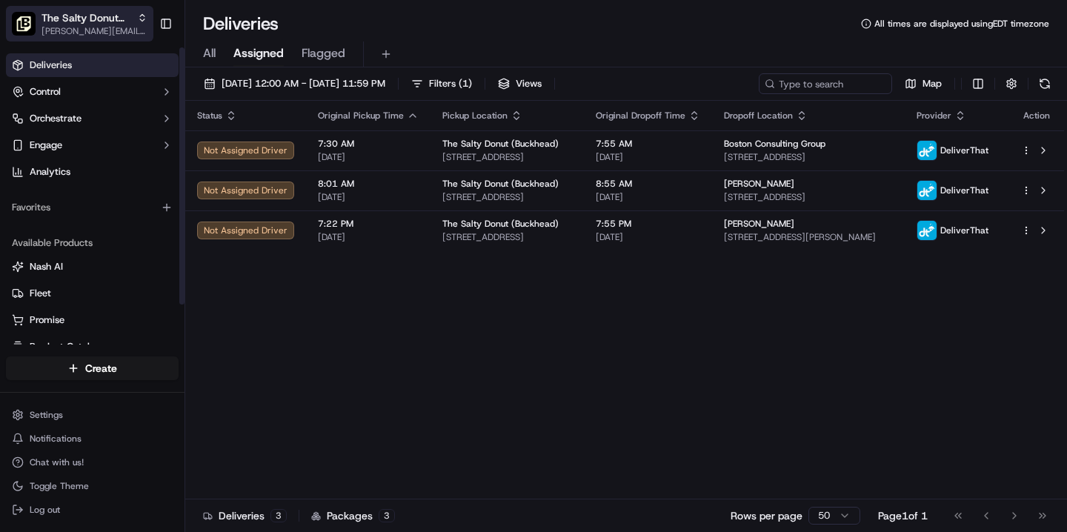
click at [119, 24] on span "The Salty Donut (Buckhead)" at bounding box center [87, 17] width 90 height 15
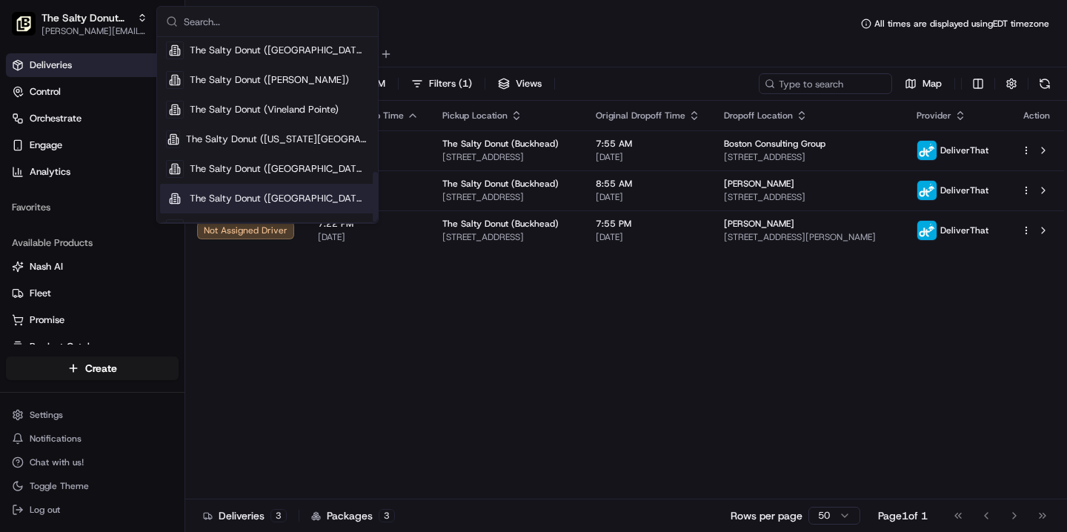
scroll to position [495, 0]
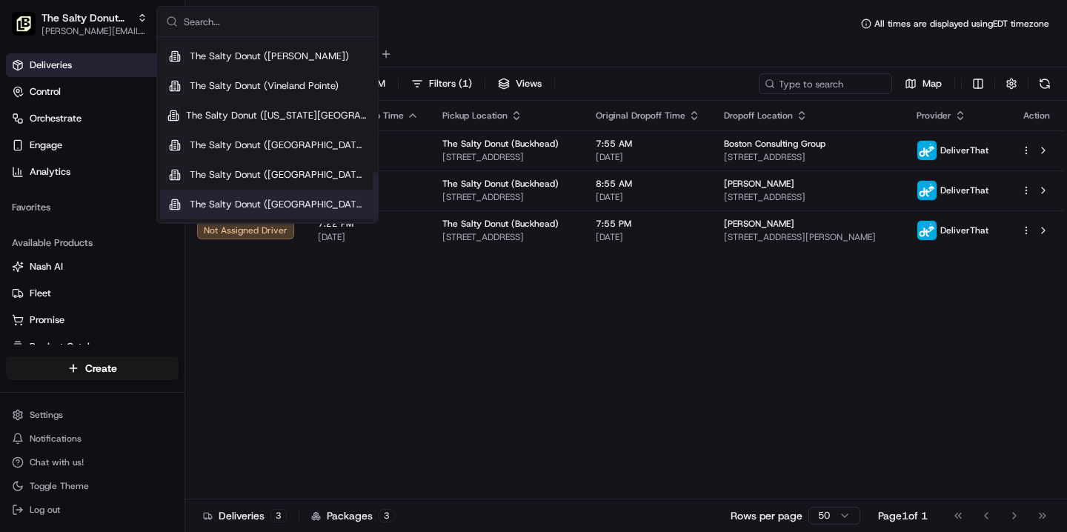
click at [274, 211] on div "The Salty Donut ([GEOGRAPHIC_DATA])" at bounding box center [267, 205] width 215 height 30
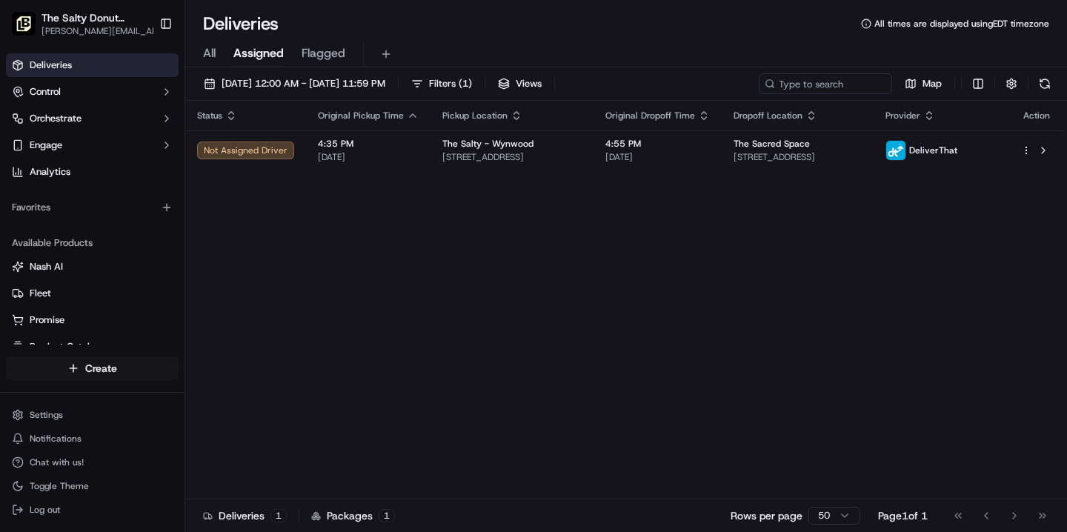
click at [108, 367] on html "The Salty Donut (Wynwood) [PERSON_NAME][EMAIL_ADDRESS][DOMAIN_NAME] Toggle Side…" at bounding box center [533, 266] width 1067 height 532
click at [234, 399] on link "Delivery" at bounding box center [267, 396] width 165 height 27
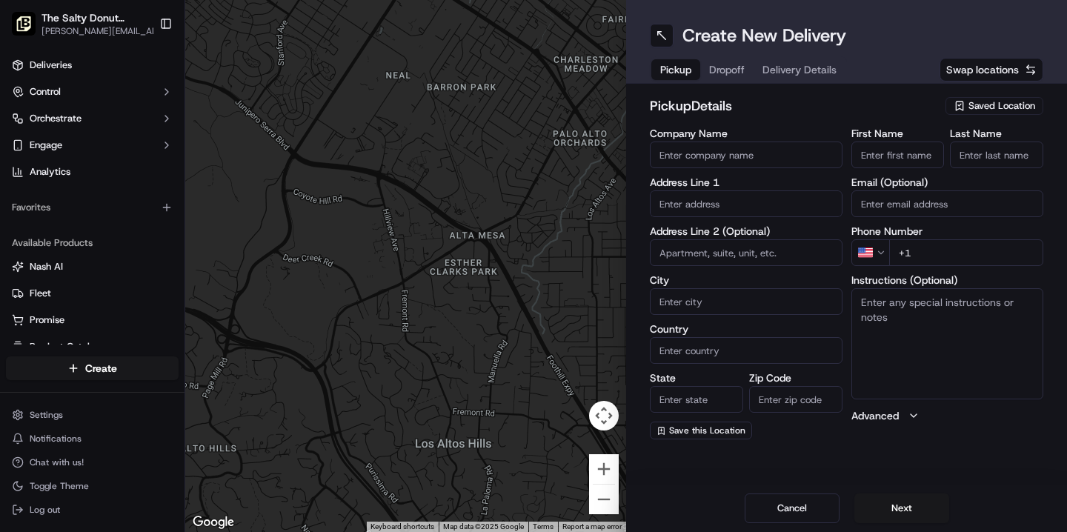
click at [982, 106] on span "Saved Location" at bounding box center [1002, 105] width 67 height 13
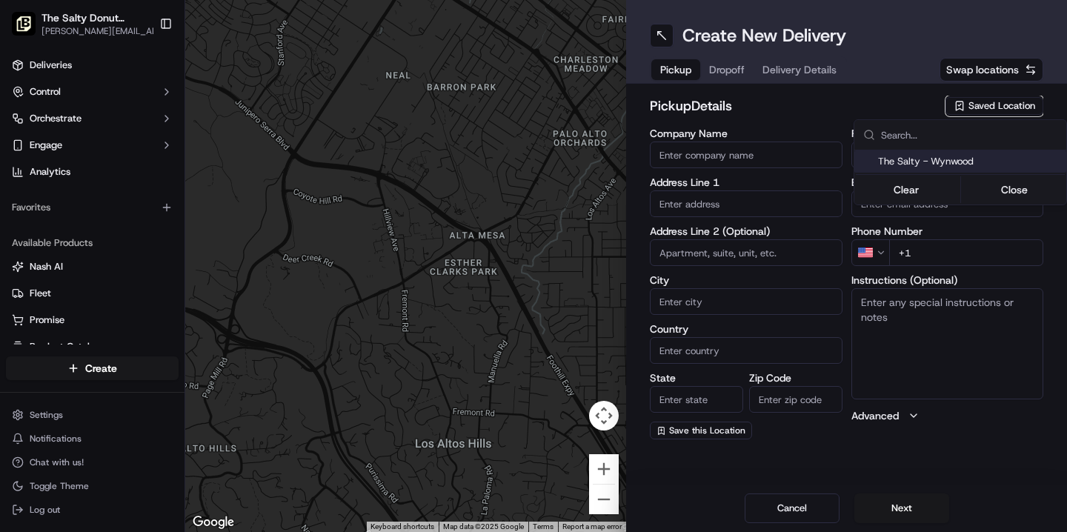
click at [952, 159] on span "The Salty - Wynwood" at bounding box center [969, 161] width 182 height 13
type input "The Salty - Wynwood"
type input "[STREET_ADDRESS]"
type input "#107"
type input "[GEOGRAPHIC_DATA]"
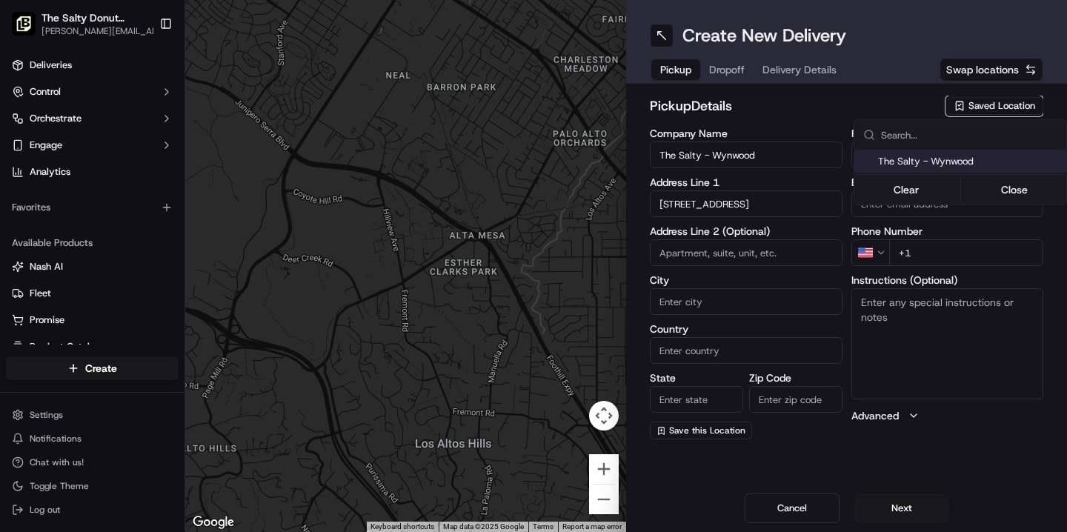
type input "US"
type input "FL"
type input "33127"
type input "[PHONE_NUMBER]"
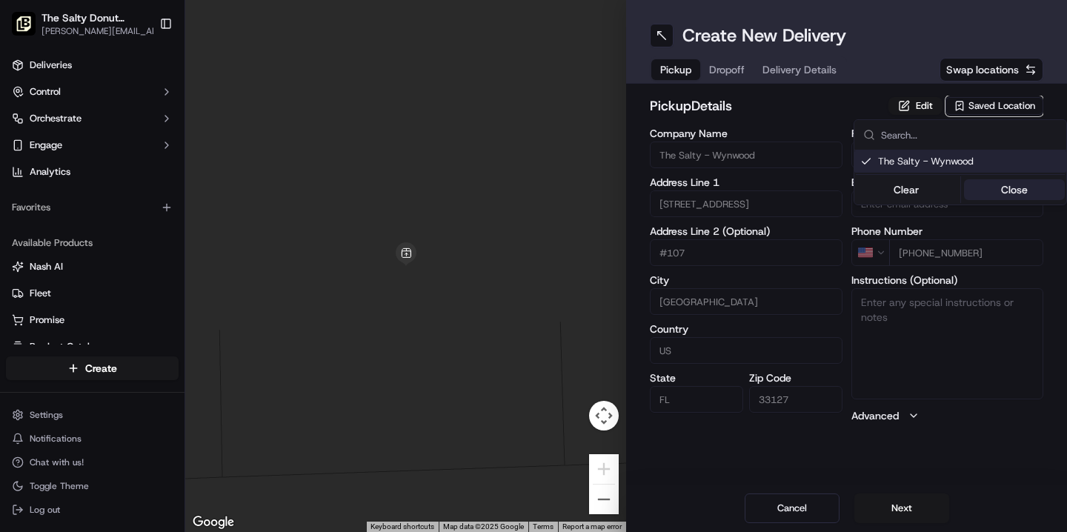
click at [1019, 188] on button "Close" at bounding box center [1015, 189] width 102 height 21
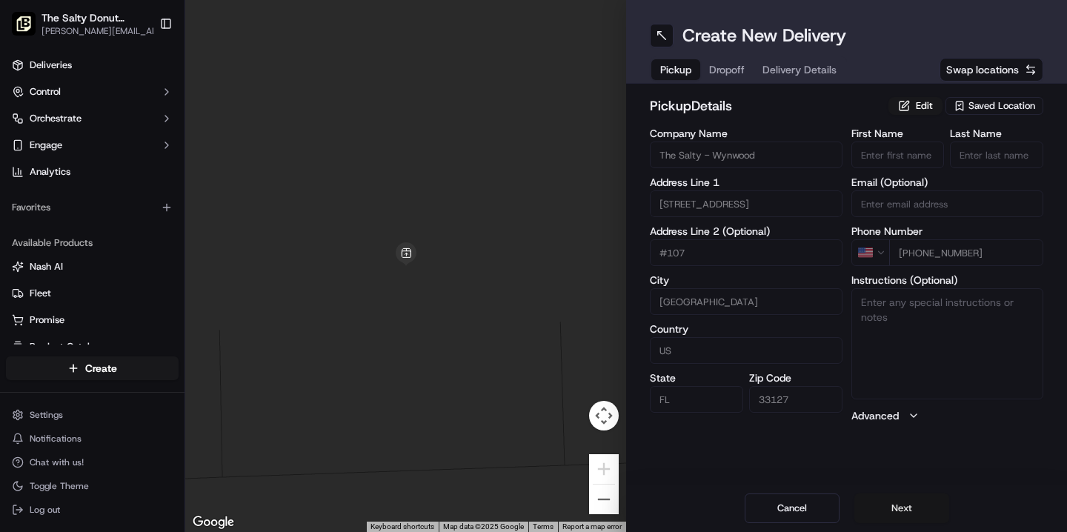
click at [897, 506] on button "Next" at bounding box center [902, 509] width 95 height 30
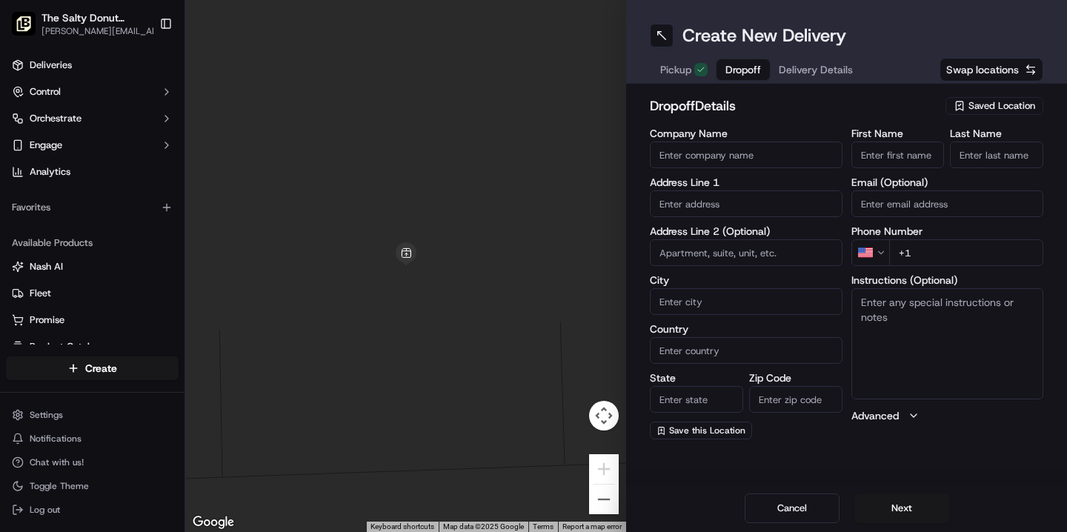
click at [748, 156] on input "Company Name" at bounding box center [746, 155] width 193 height 27
type input "Lucky Strike"
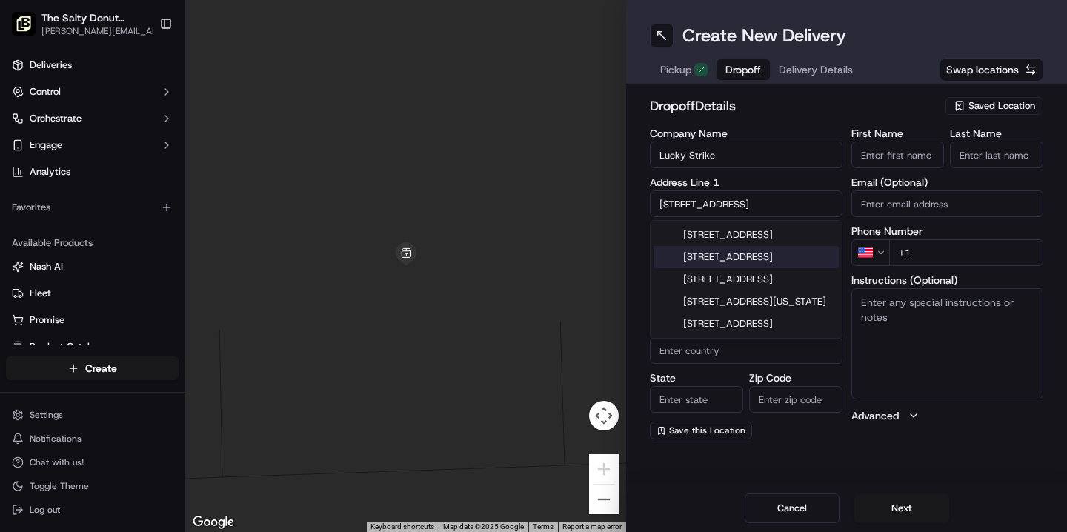
click at [690, 268] on div "[STREET_ADDRESS]" at bounding box center [746, 257] width 185 height 22
type input "[STREET_ADDRESS]"
type input "[GEOGRAPHIC_DATA]"
type input "FL"
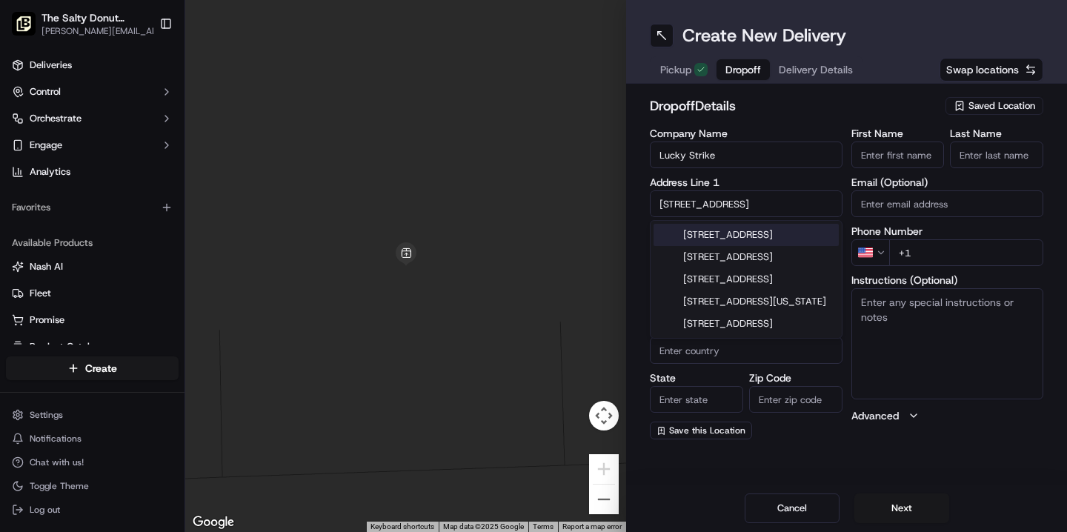
type input "33136"
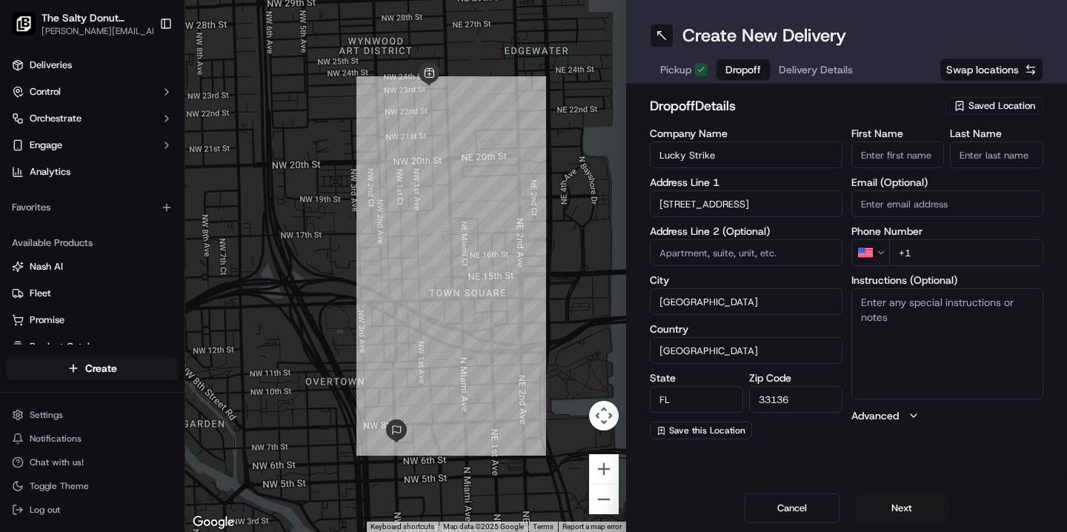
click at [710, 208] on input "[STREET_ADDRESS]" at bounding box center [746, 204] width 193 height 27
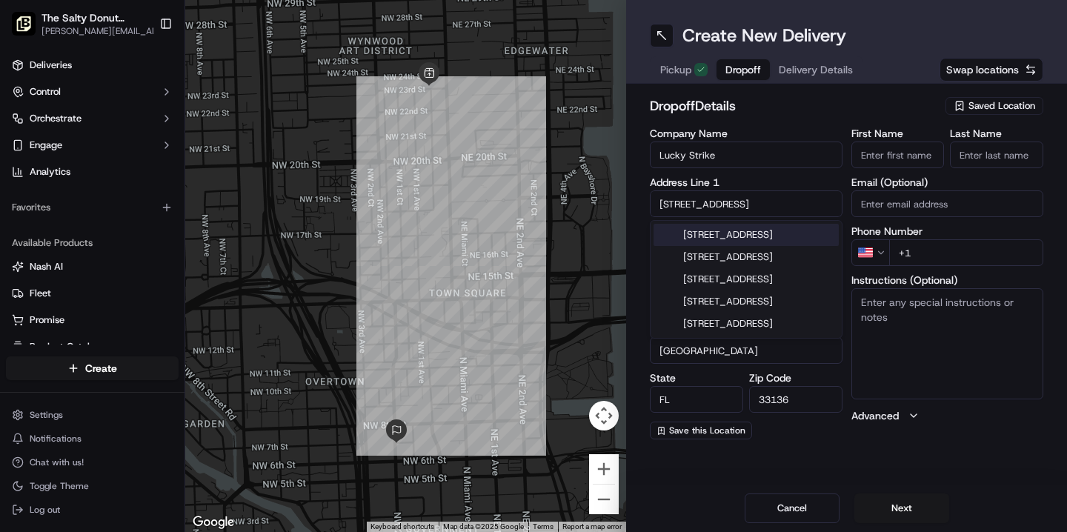
click at [710, 208] on input "[STREET_ADDRESS]" at bounding box center [746, 204] width 193 height 27
click at [764, 205] on input "[STREET_ADDRESS]" at bounding box center [746, 204] width 193 height 27
type input "[STREET_ADDRESS]"
click at [767, 182] on label "Address Line 1" at bounding box center [746, 182] width 193 height 10
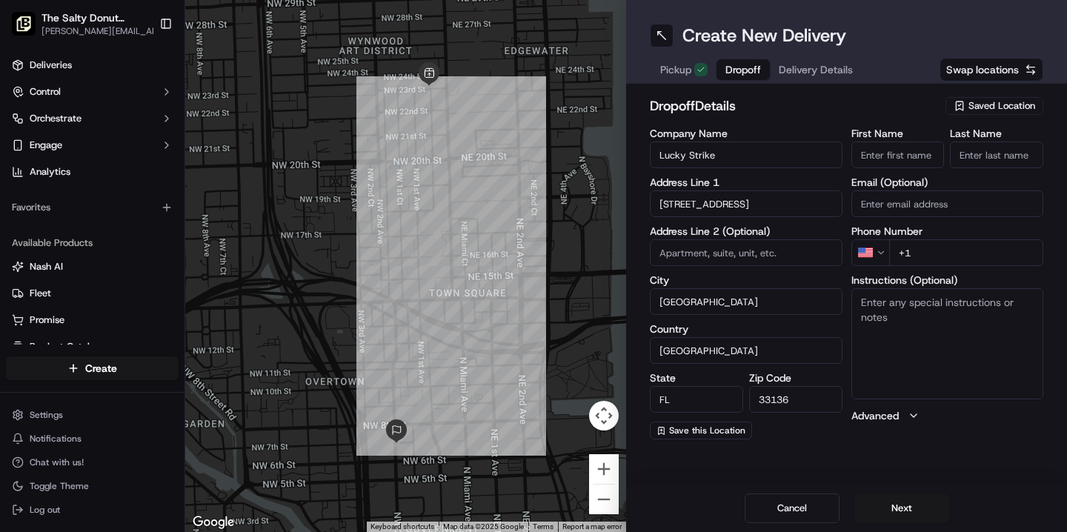
click at [793, 396] on input "33136" at bounding box center [795, 399] width 93 height 27
type input "33132"
click at [780, 454] on div "Create New Delivery Pickup Dropoff Delivery Details Swap locations dropoff Deta…" at bounding box center [846, 266] width 441 height 532
click at [941, 254] on input "+1" at bounding box center [967, 252] width 155 height 27
paste input "[PHONE_NUMBER]"
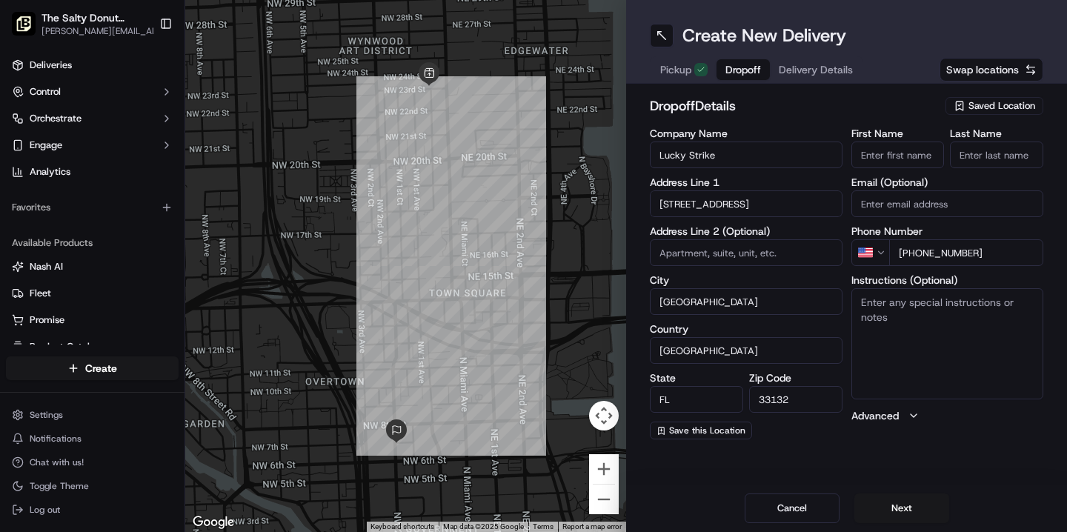
type input "[PHONE_NUMBER]"
click at [890, 156] on input "First Name" at bounding box center [898, 155] width 93 height 27
type input "[PERSON_NAME]"
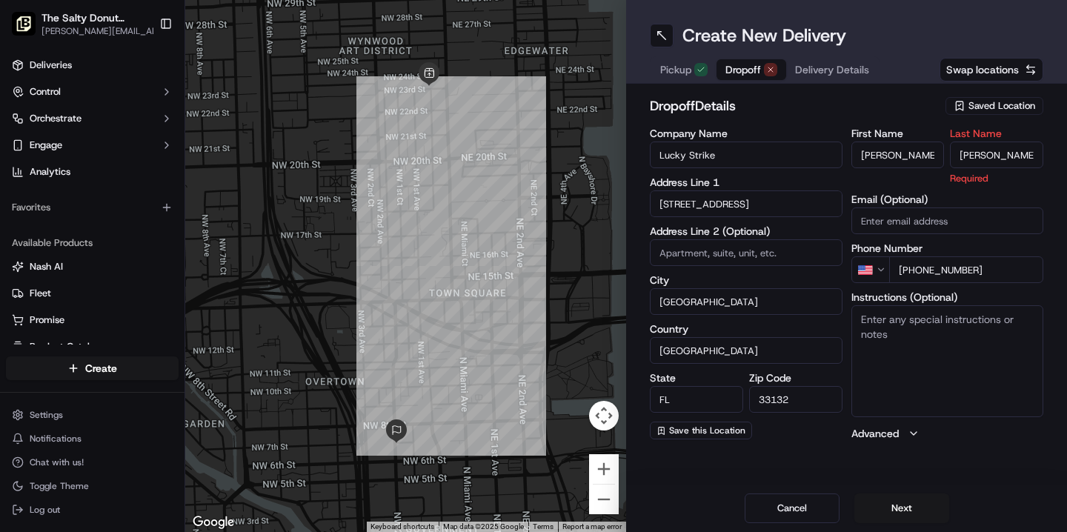
type input "[PERSON_NAME]"
click at [899, 331] on textarea "Instructions (Optional)" at bounding box center [948, 360] width 193 height 111
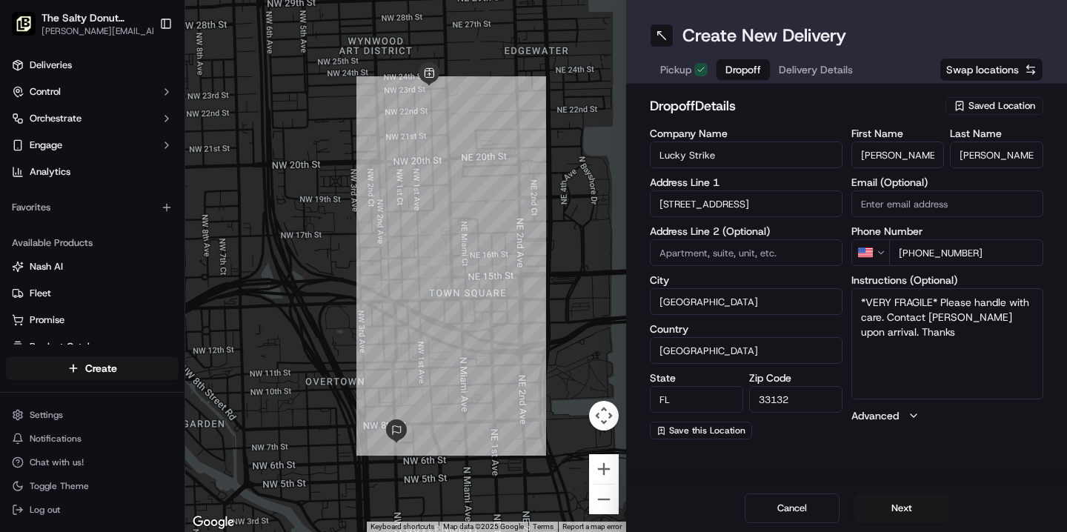
type textarea "*VERY FRAGILE* Please handle with care. Contact [PERSON_NAME] upon arrival. Tha…"
click at [903, 510] on button "Next" at bounding box center [902, 509] width 95 height 30
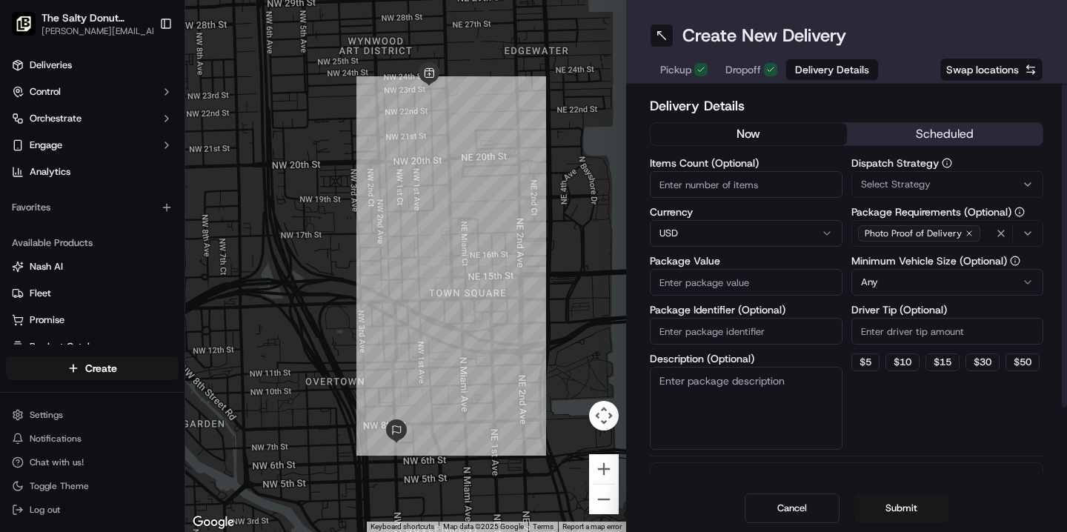
click at [922, 133] on button "scheduled" at bounding box center [945, 134] width 196 height 22
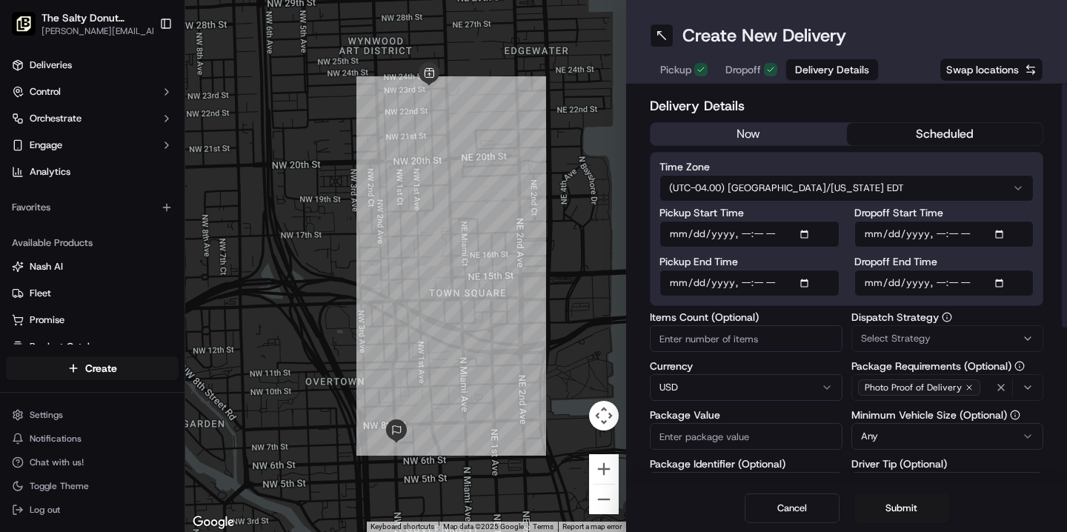
click at [870, 228] on input "Dropoff Start Time" at bounding box center [945, 234] width 180 height 27
type input "[DATE]T12:15"
click at [877, 279] on input "Dropoff End Time" at bounding box center [945, 283] width 180 height 27
type input "[DATE]T12:25"
click at [891, 340] on span "Select Strategy" at bounding box center [896, 338] width 70 height 13
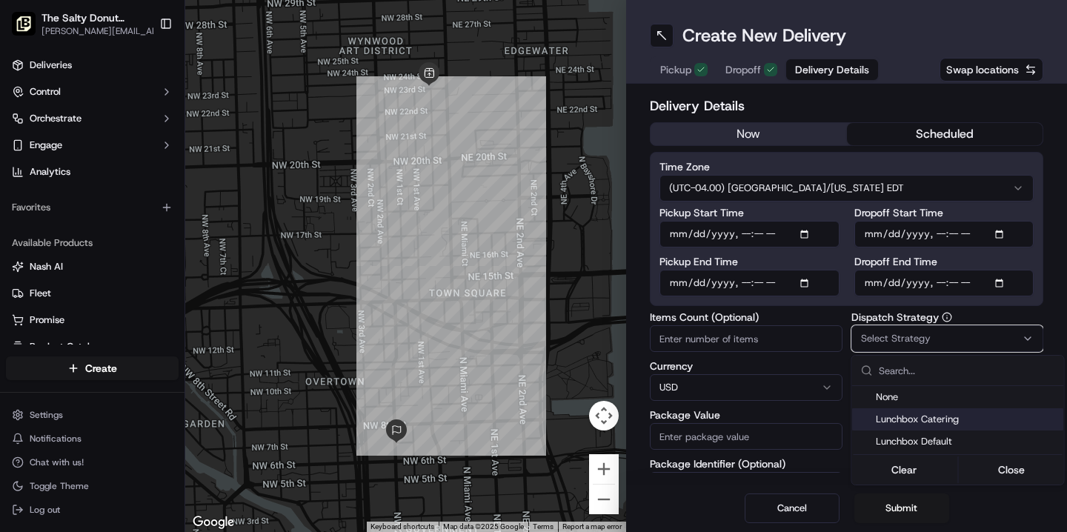
click at [907, 422] on span "Lunchbox Catering" at bounding box center [967, 419] width 182 height 13
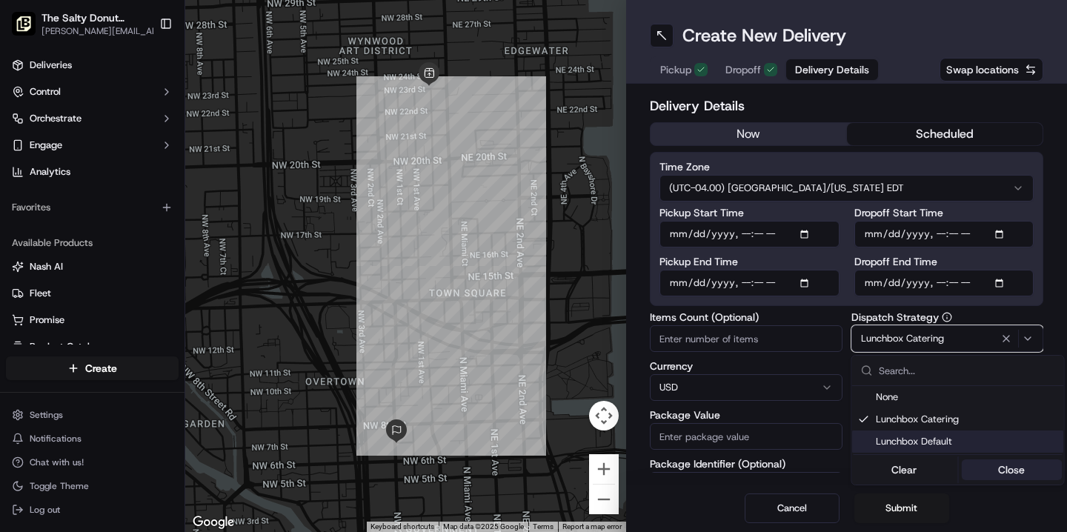
click at [1003, 472] on button "Close" at bounding box center [1012, 470] width 102 height 21
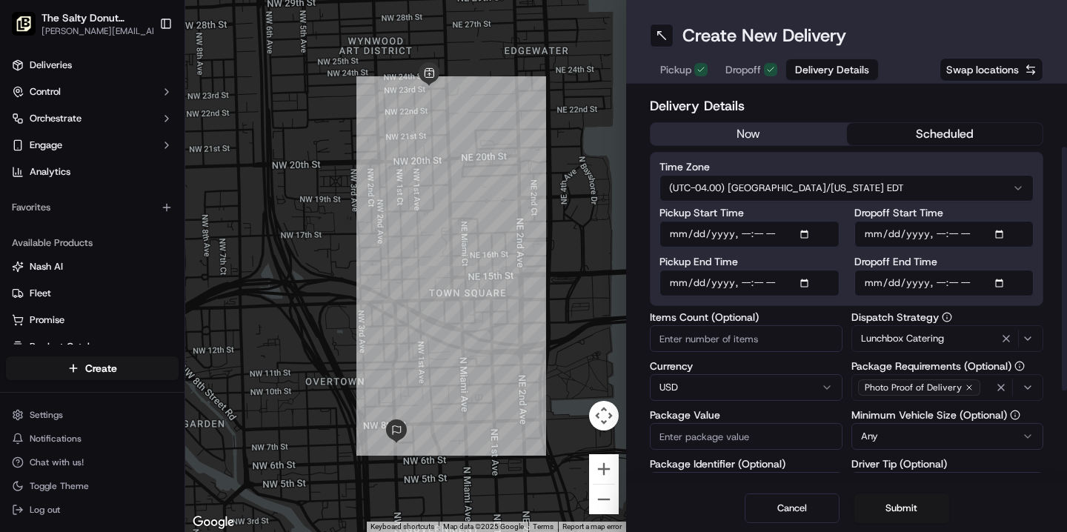
scroll to position [196, 0]
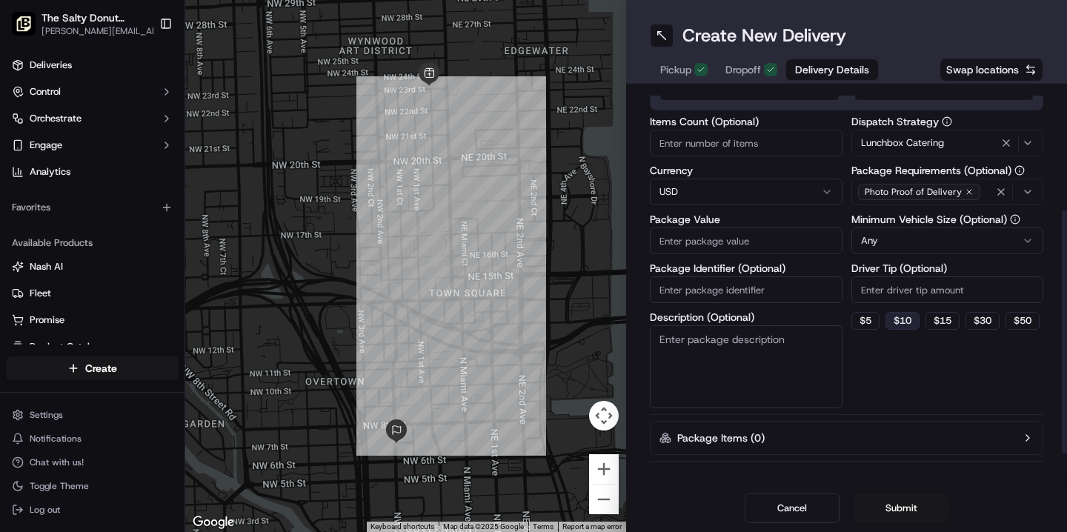
click at [907, 324] on button "$ 10" at bounding box center [903, 321] width 34 height 18
type input "10"
click at [730, 349] on textarea "Description (Optional)" at bounding box center [746, 366] width 193 height 83
type textarea "*VERY FRAGILE*"
click at [675, 242] on input "Package Value" at bounding box center [746, 241] width 193 height 27
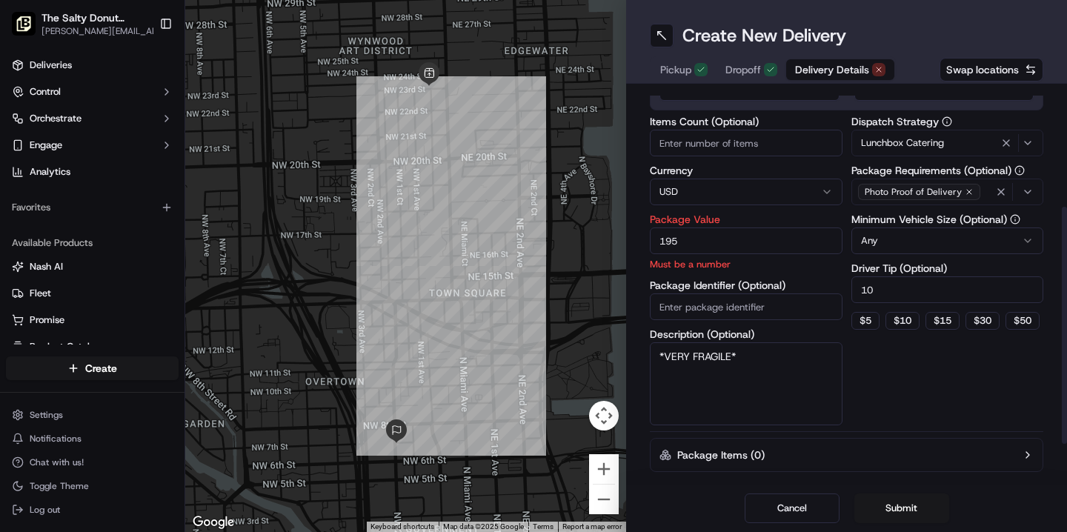
type input "195"
click at [895, 386] on div "Dispatch Strategy Lunchbox Catering Package Requirements (Optional) Photo Proof…" at bounding box center [948, 270] width 193 height 309
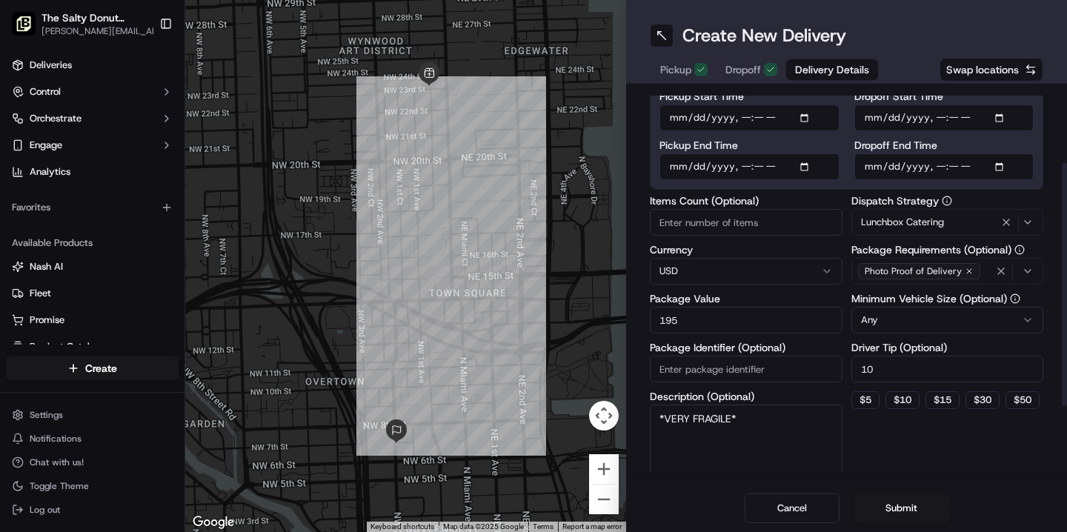
scroll to position [122, 0]
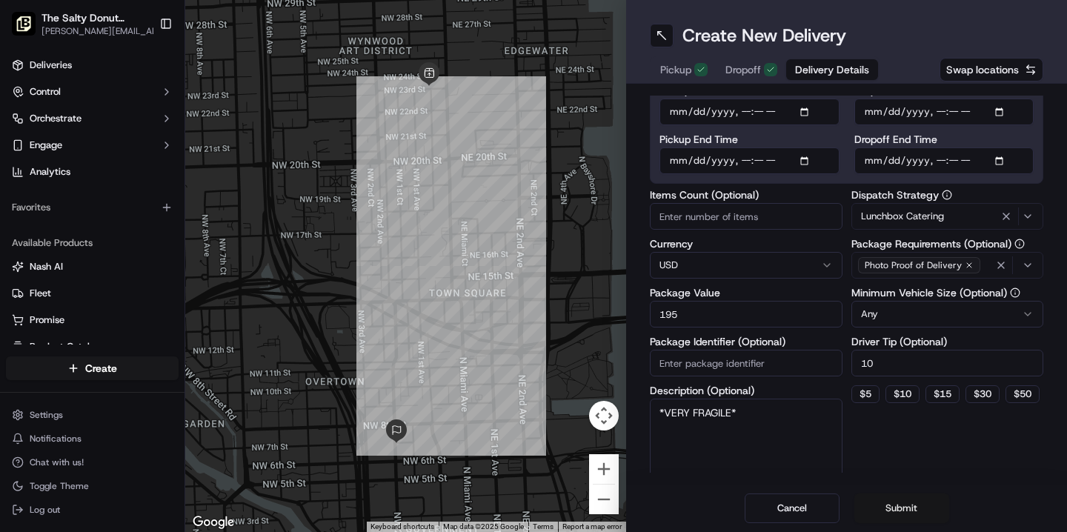
click at [900, 509] on button "Submit" at bounding box center [902, 509] width 95 height 30
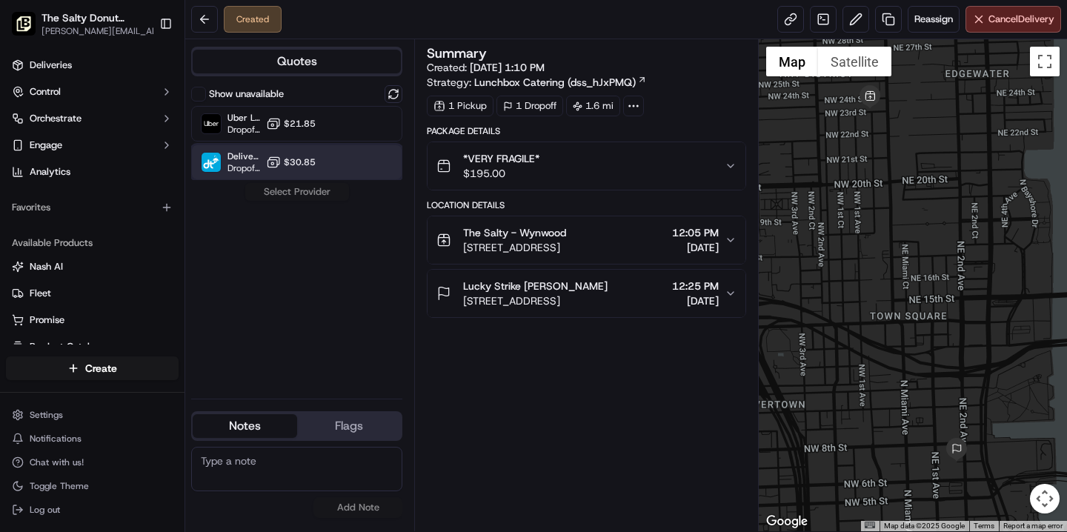
click at [332, 162] on div "DeliverThat Dropoff ETA - $30.85" at bounding box center [296, 163] width 211 height 36
click at [303, 195] on button "Assign Provider" at bounding box center [297, 192] width 105 height 18
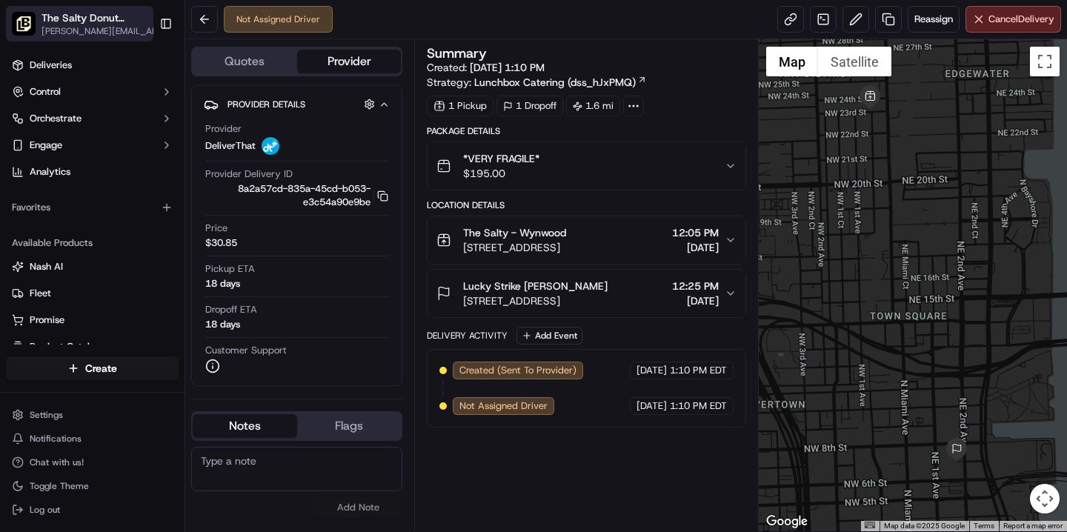
click at [99, 23] on span "The Salty Donut ([GEOGRAPHIC_DATA])" at bounding box center [97, 17] width 110 height 15
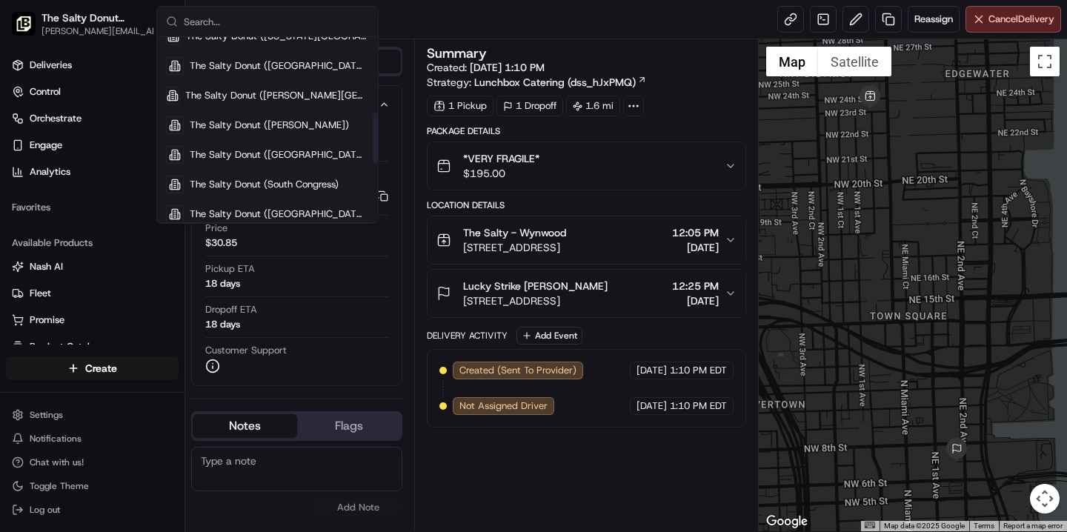
scroll to position [337, 0]
click at [244, 188] on span "The Salty Donut ([GEOGRAPHIC_DATA])" at bounding box center [279, 184] width 179 height 13
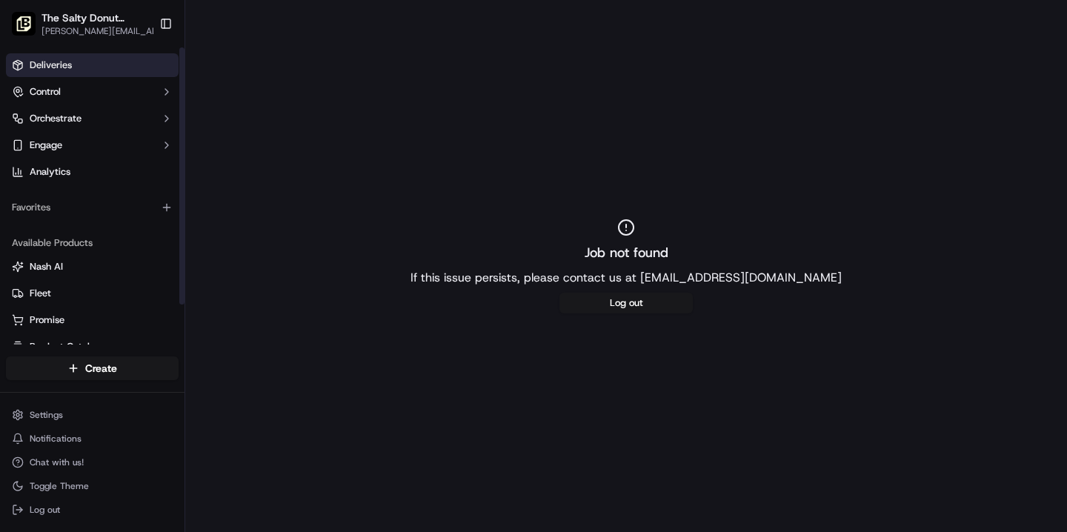
click at [51, 61] on span "Deliveries" at bounding box center [51, 65] width 42 height 13
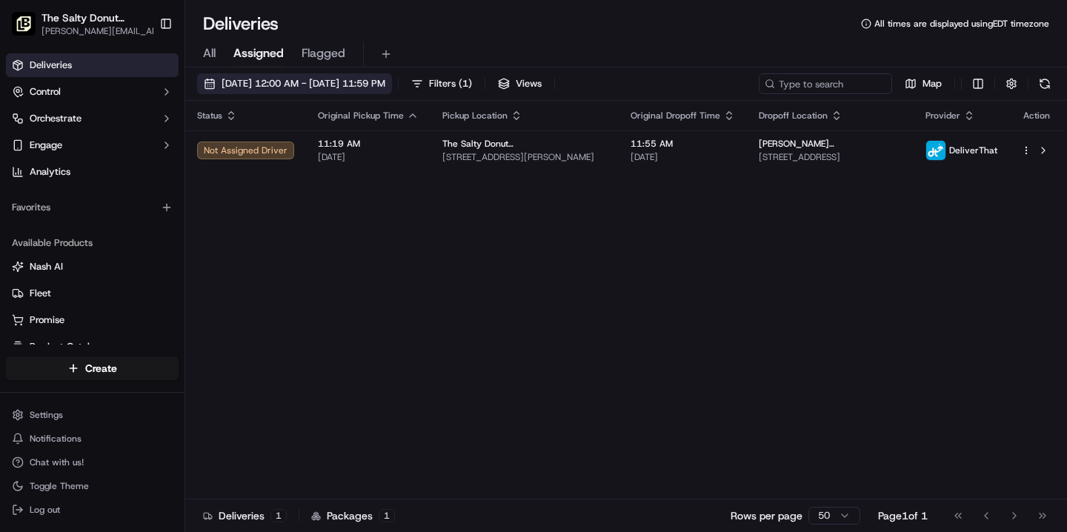
click at [335, 86] on span "[DATE] 12:00 AM - [DATE] 11:59 PM" at bounding box center [304, 83] width 164 height 13
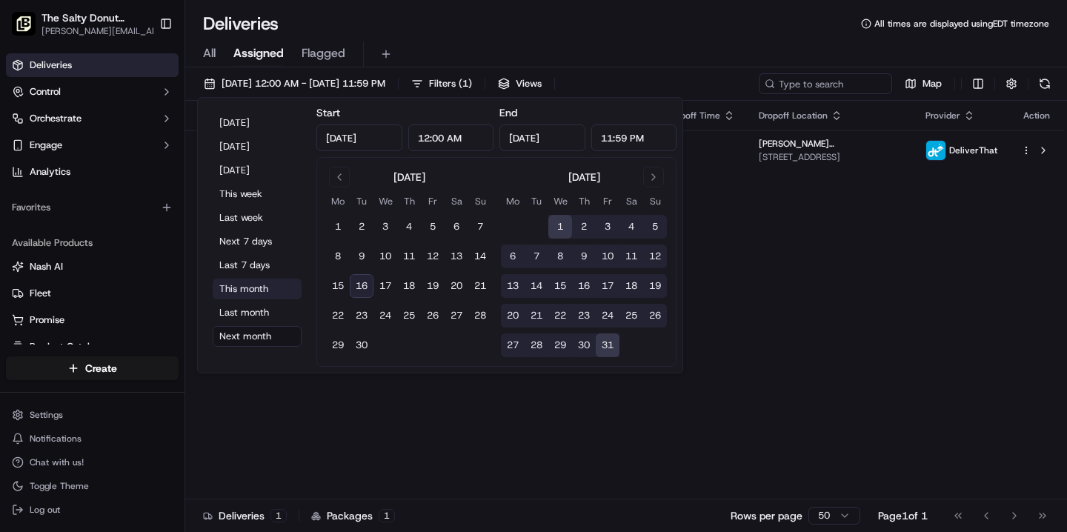
click at [246, 299] on button "This month" at bounding box center [257, 289] width 89 height 21
type input "[DATE]"
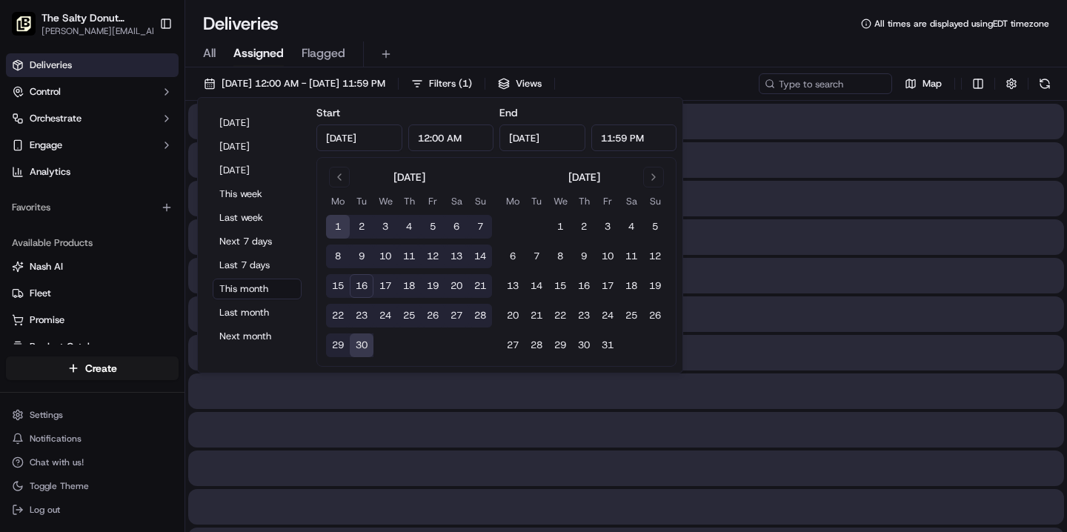
click at [460, 26] on div "Deliveries All times are displayed using EDT timezone" at bounding box center [626, 24] width 882 height 24
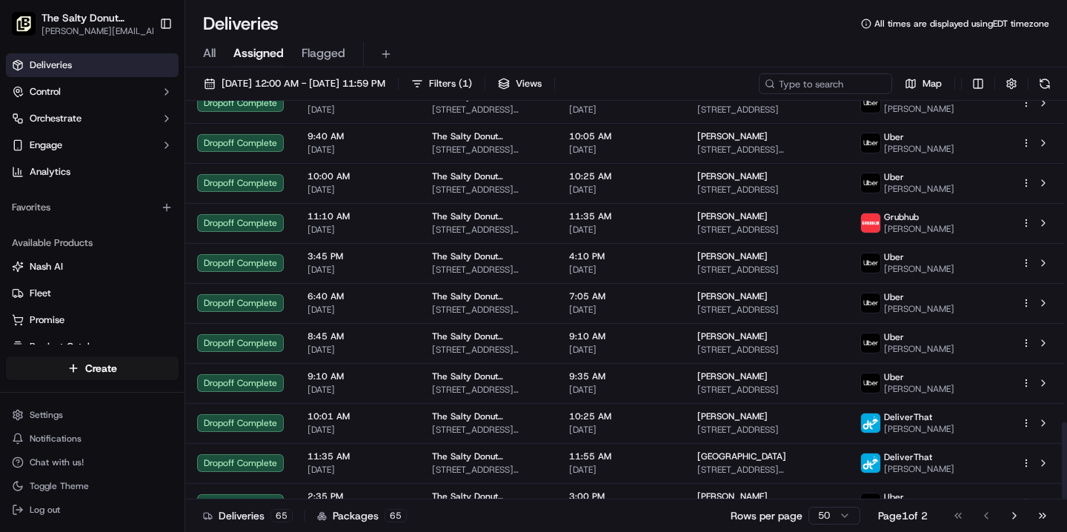
scroll to position [1658, 0]
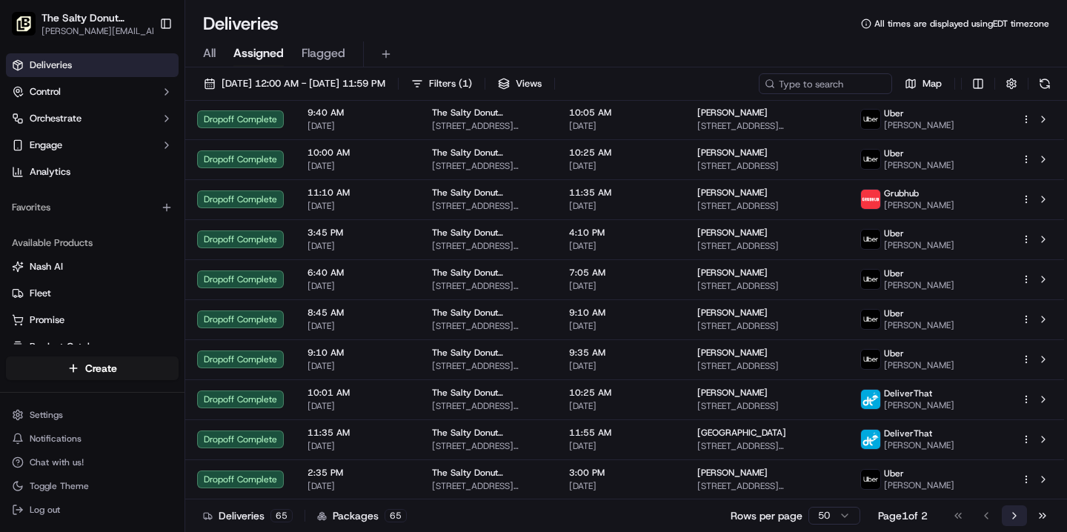
click at [1015, 517] on button "Go to next page" at bounding box center [1014, 516] width 25 height 21
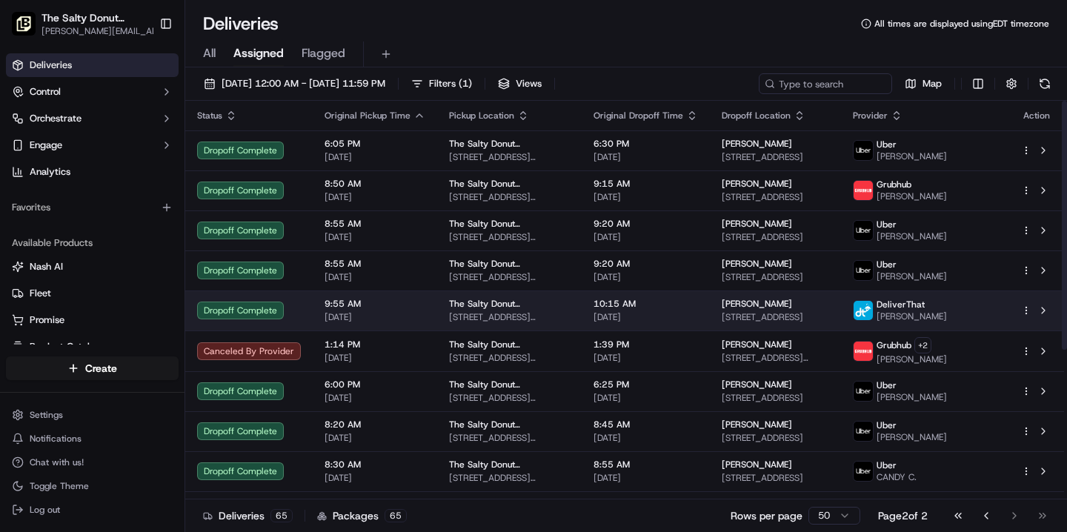
scroll to position [240, 0]
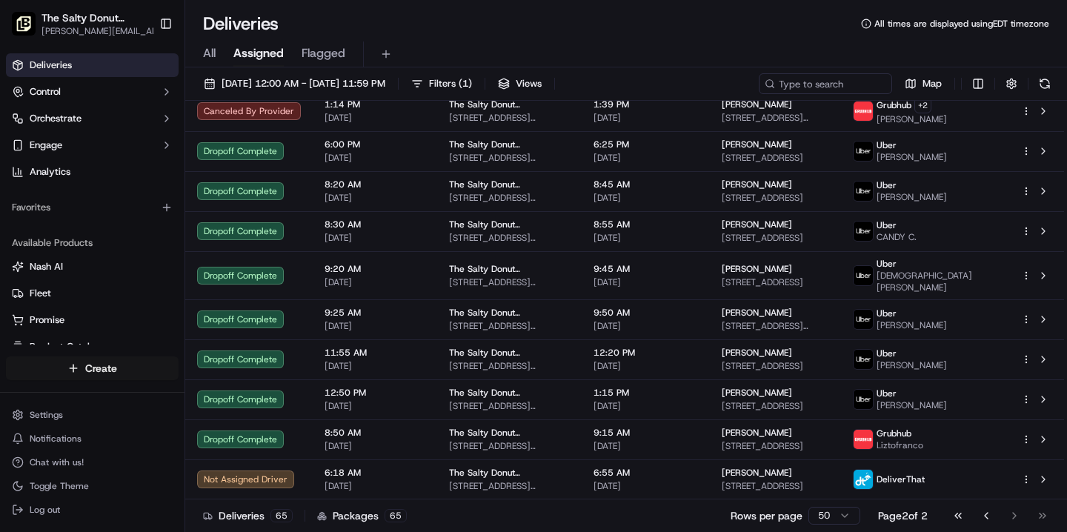
click at [128, 368] on html "The Salty Donut ([GEOGRAPHIC_DATA]) [PERSON_NAME][EMAIL_ADDRESS][DOMAIN_NAME] T…" at bounding box center [533, 266] width 1067 height 532
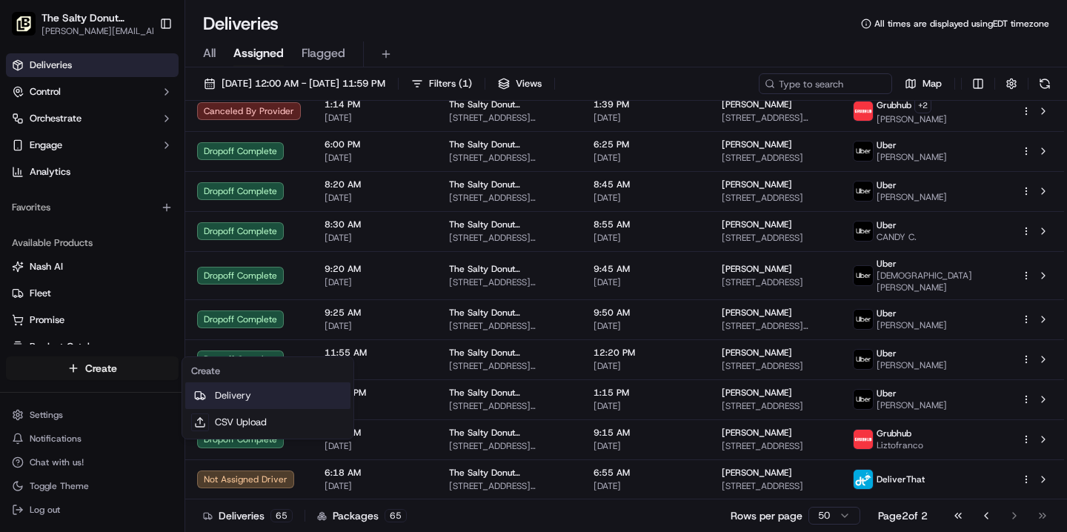
click at [246, 395] on link "Delivery" at bounding box center [267, 396] width 165 height 27
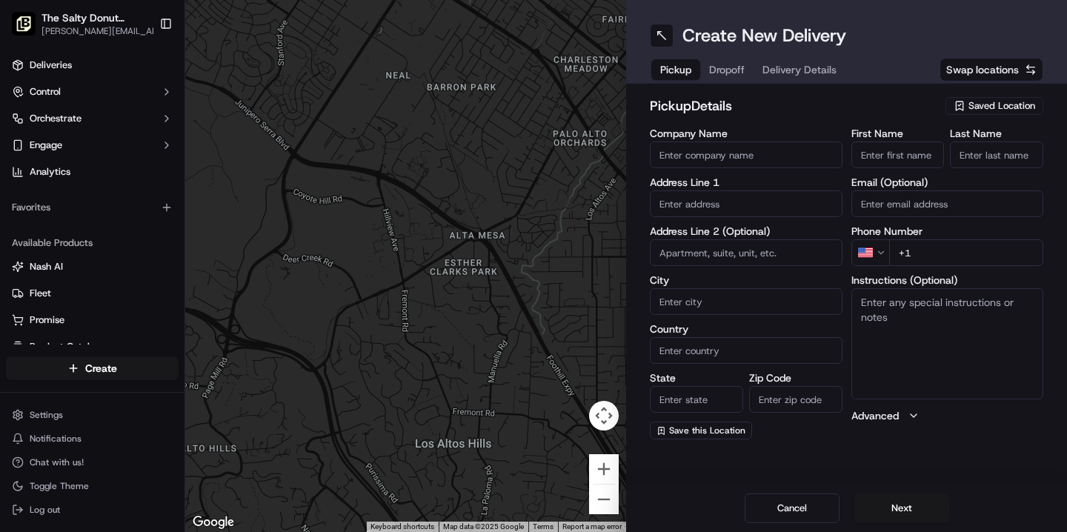
click at [990, 106] on span "Saved Location" at bounding box center [1002, 105] width 67 height 13
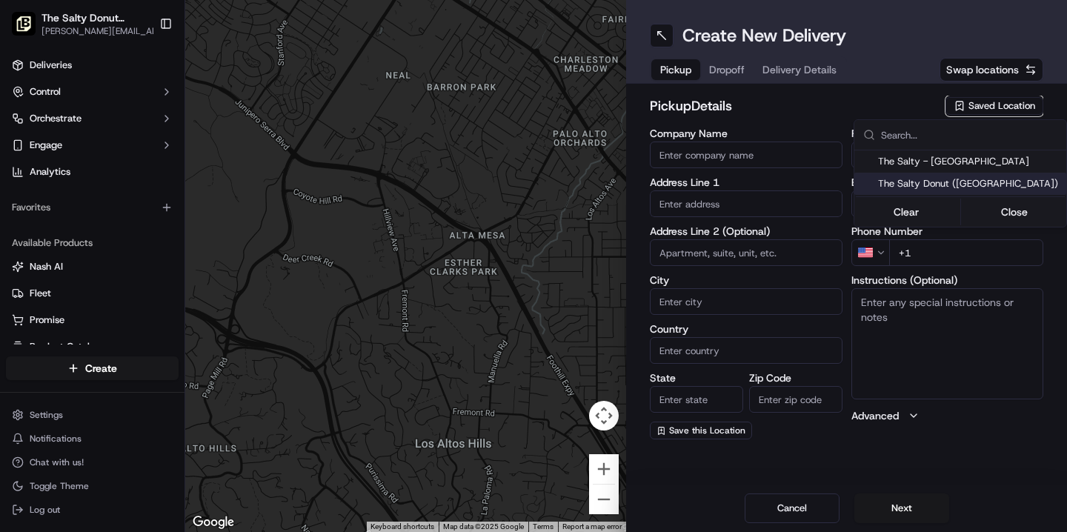
click at [940, 187] on span "The Salty Donut ([GEOGRAPHIC_DATA])" at bounding box center [969, 183] width 182 height 13
type input "The Salty Donut ([GEOGRAPHIC_DATA])"
type input "[STREET_ADDRESS][PERSON_NAME]"
type input "[GEOGRAPHIC_DATA]"
type input "US"
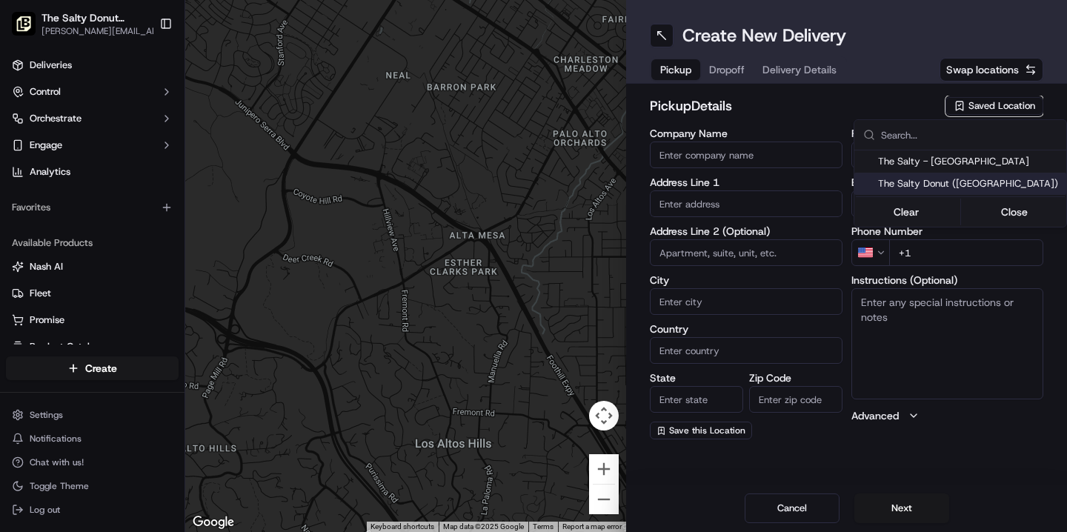
type input "FL"
type input "33143"
type input "[PHONE_NUMBER]"
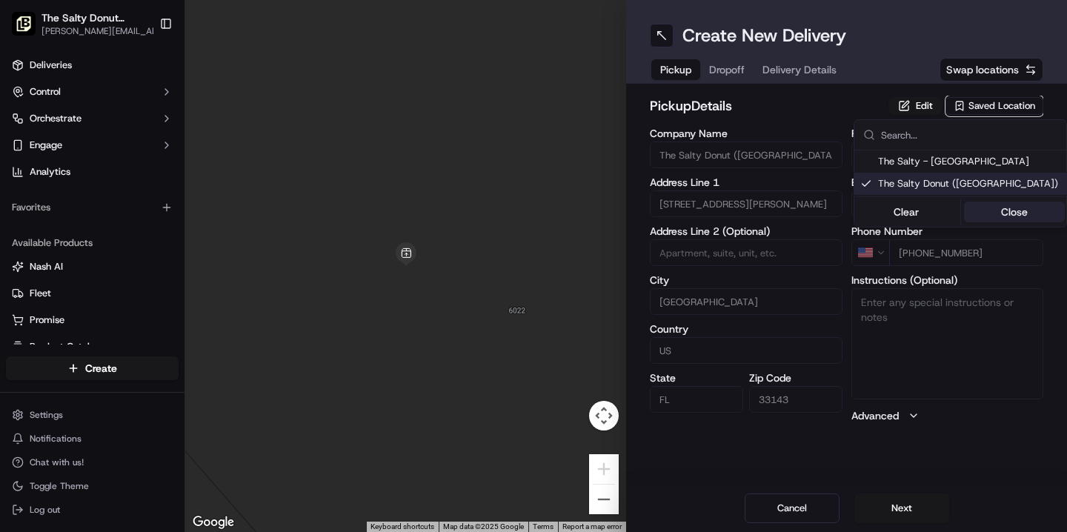
click at [994, 213] on button "Close" at bounding box center [1015, 212] width 102 height 21
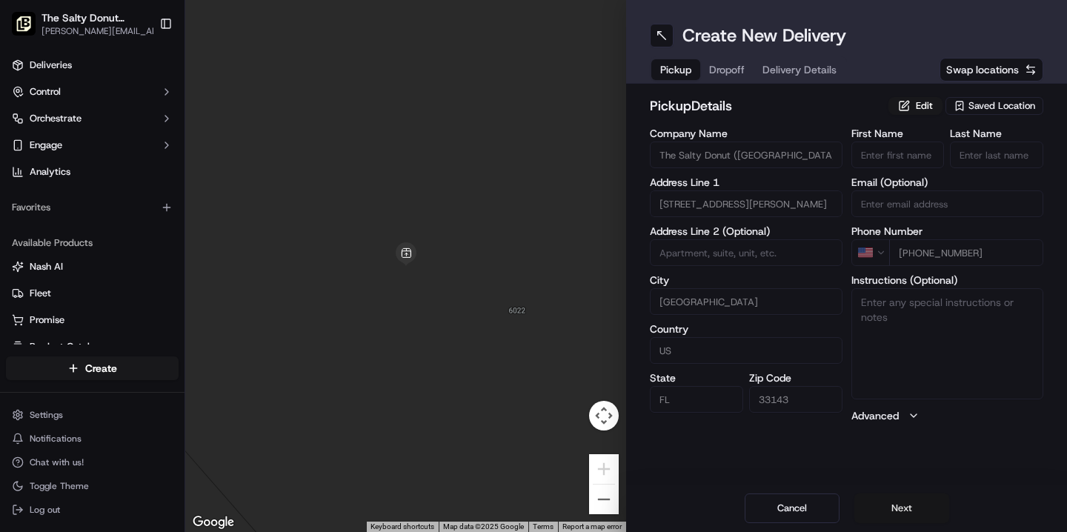
click at [887, 509] on button "Next" at bounding box center [902, 509] width 95 height 30
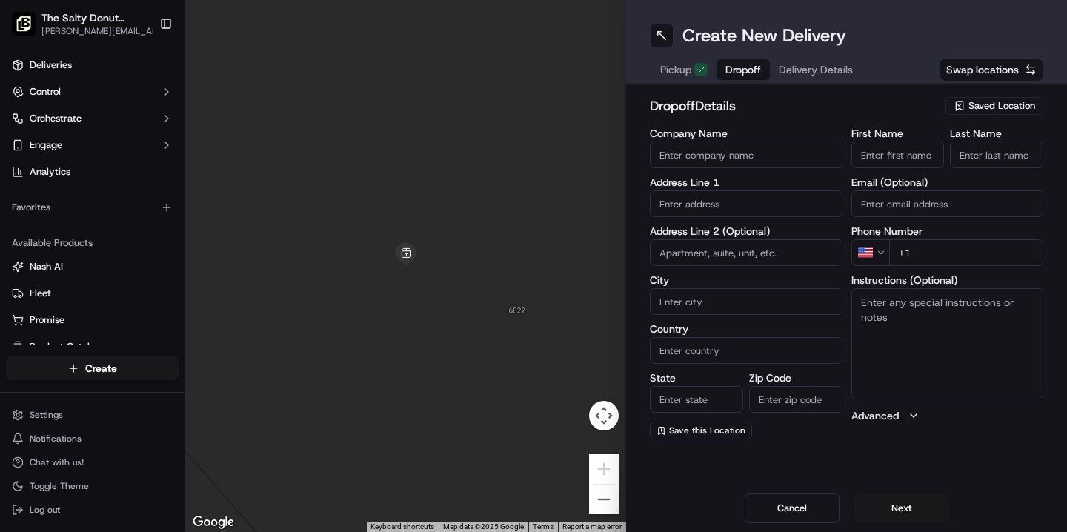
click at [919, 257] on input "+1" at bounding box center [967, 252] width 155 height 27
paste input "[PHONE_NUMBER]"
type input "[PHONE_NUMBER]"
click at [885, 157] on input "First Name" at bounding box center [898, 155] width 93 height 27
type input "[PERSON_NAME]"
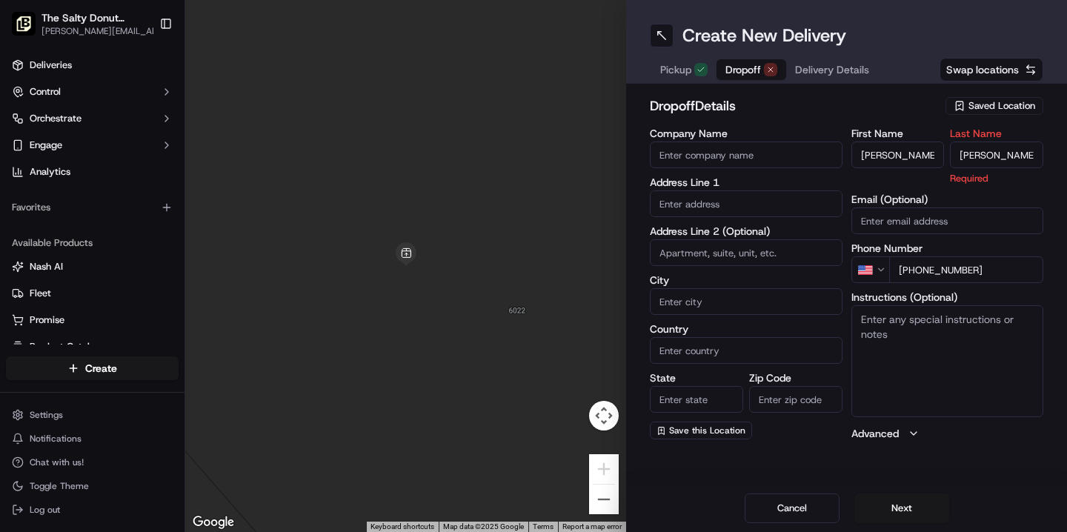
type input "[PERSON_NAME]"
click at [883, 322] on textarea "Instructions (Optional)" at bounding box center [948, 360] width 193 height 111
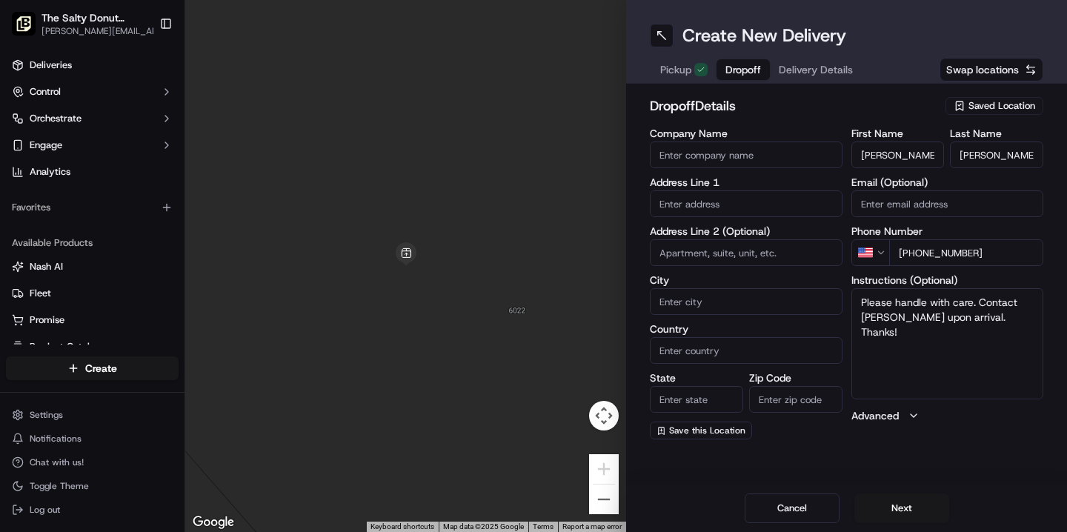
type textarea "Please handle with care. Contact [PERSON_NAME] upon arrival. Thanks!"
click at [687, 199] on input "text" at bounding box center [746, 204] width 193 height 27
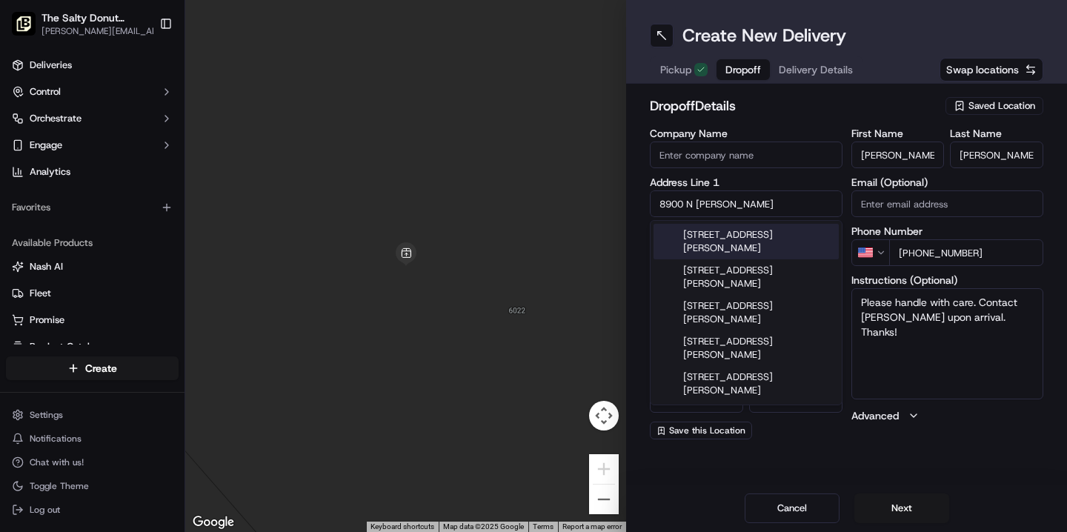
click at [712, 243] on div "[STREET_ADDRESS][PERSON_NAME]" at bounding box center [746, 242] width 185 height 36
type input "[STREET_ADDRESS][PERSON_NAME]"
type input "[GEOGRAPHIC_DATA]"
type input "FL"
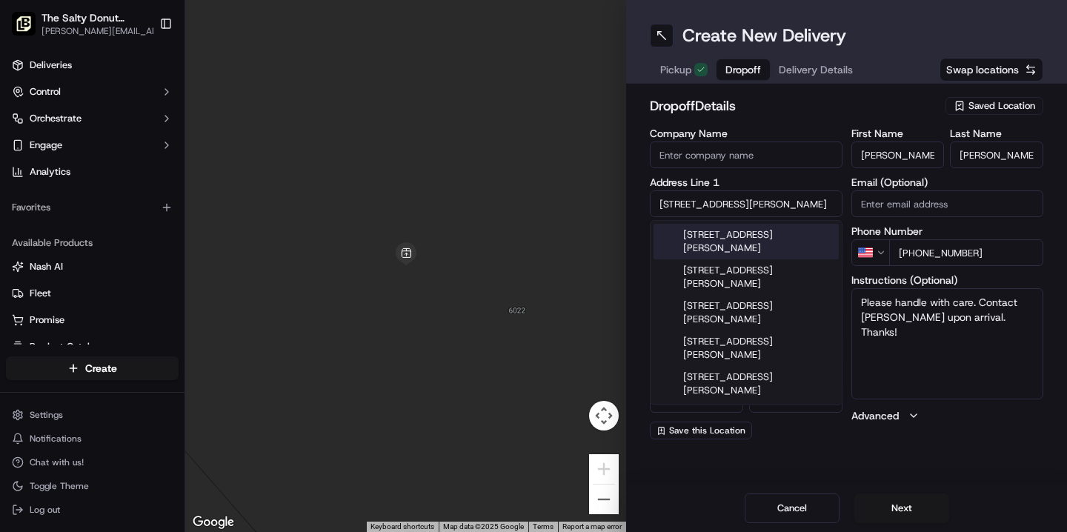
type input "33176"
type input "[STREET_ADDRESS][PERSON_NAME]"
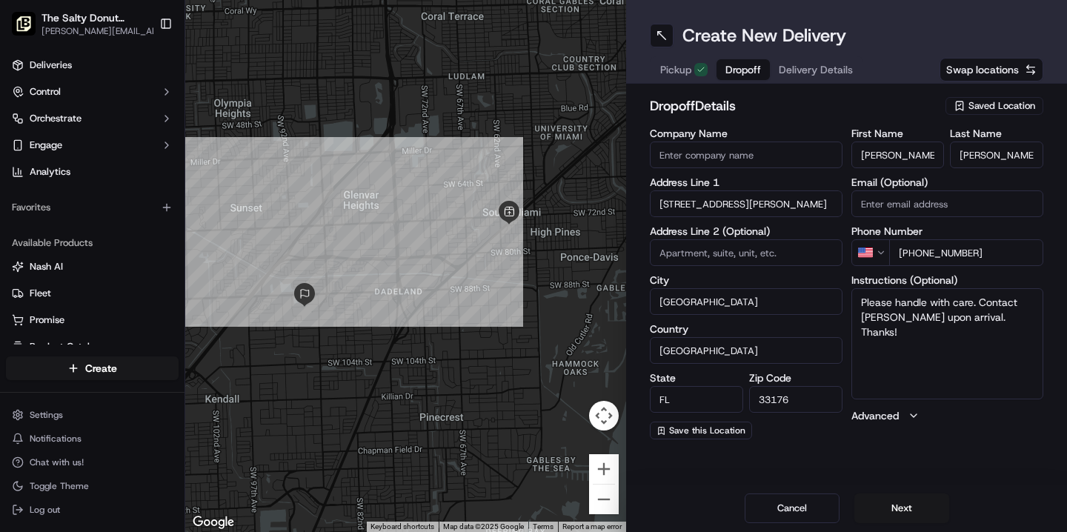
click at [678, 155] on input "Company Name" at bounding box center [746, 155] width 193 height 27
paste input "[DEMOGRAPHIC_DATA][GEOGRAPHIC_DATA] Miami [MEDICAL_DATA] Institue"
type input "[DEMOGRAPHIC_DATA][GEOGRAPHIC_DATA] [GEOGRAPHIC_DATA][MEDICAL_DATA]"
click at [825, 452] on div "Create New Delivery Pickup Dropoff Delivery Details Swap locations dropoff Deta…" at bounding box center [846, 266] width 441 height 532
click at [887, 506] on button "Next" at bounding box center [902, 509] width 95 height 30
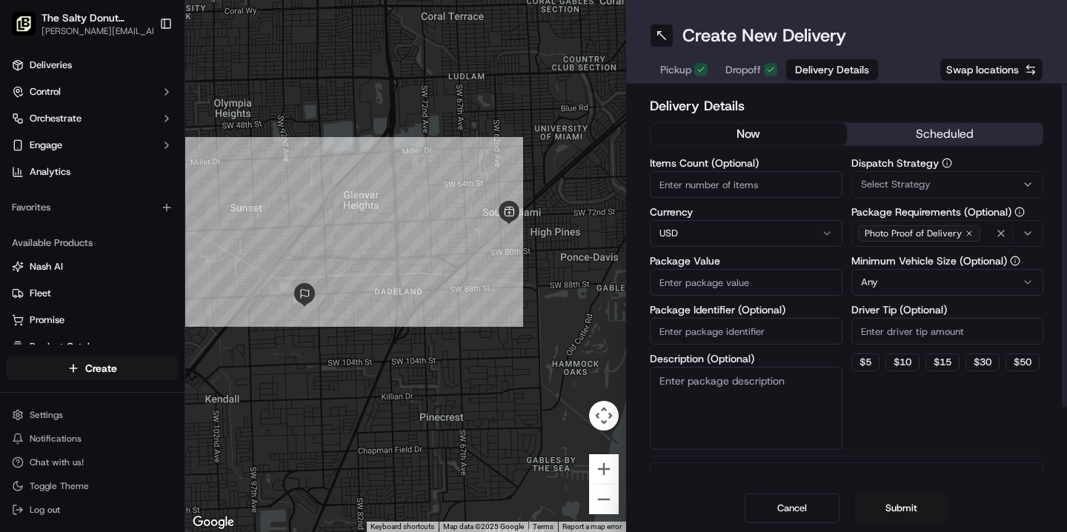
click at [909, 136] on button "scheduled" at bounding box center [945, 134] width 196 height 22
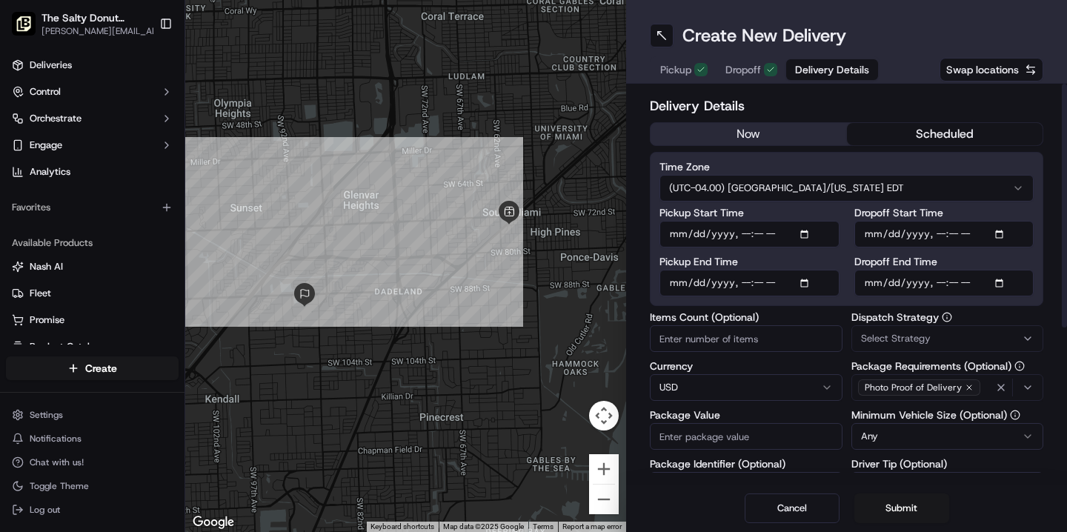
click at [870, 232] on input "Dropoff Start Time" at bounding box center [945, 234] width 180 height 27
type input "[DATE]T14:15"
click at [875, 285] on input "Dropoff End Time" at bounding box center [945, 283] width 180 height 27
type input "[DATE]T14:25"
click at [874, 337] on span "Select Strategy" at bounding box center [896, 338] width 70 height 13
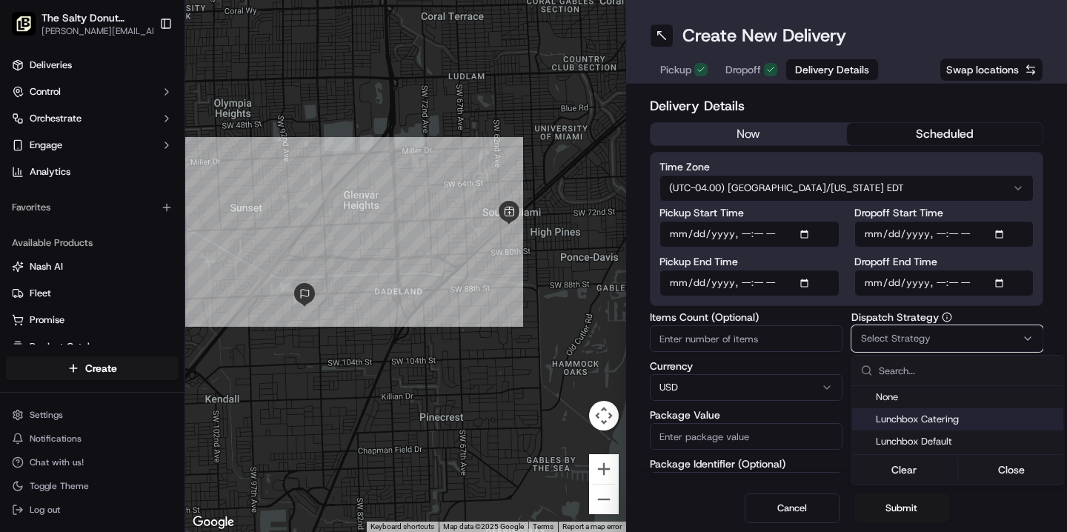
click at [898, 428] on div "Lunchbox Catering" at bounding box center [959, 419] width 212 height 22
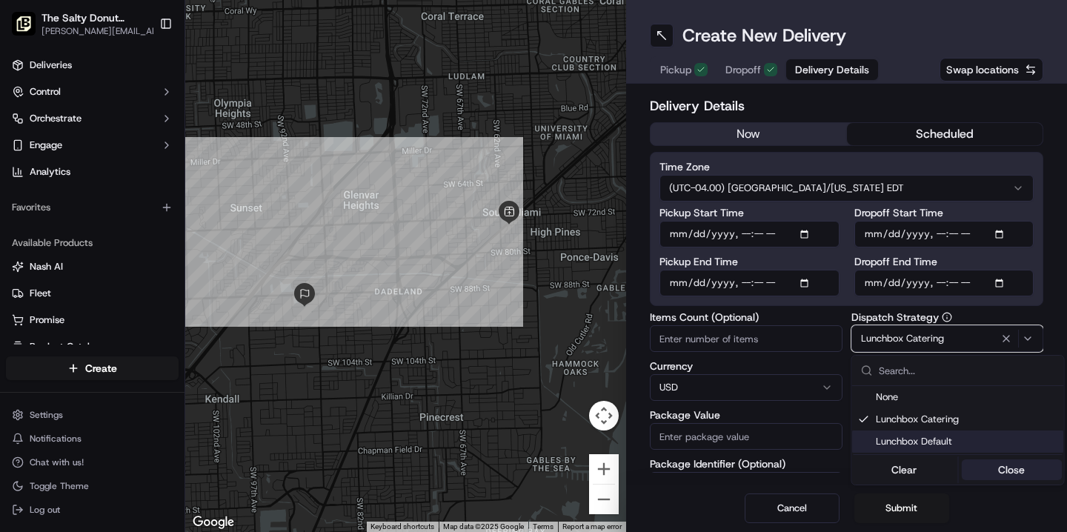
click at [993, 474] on button "Close" at bounding box center [1012, 470] width 102 height 21
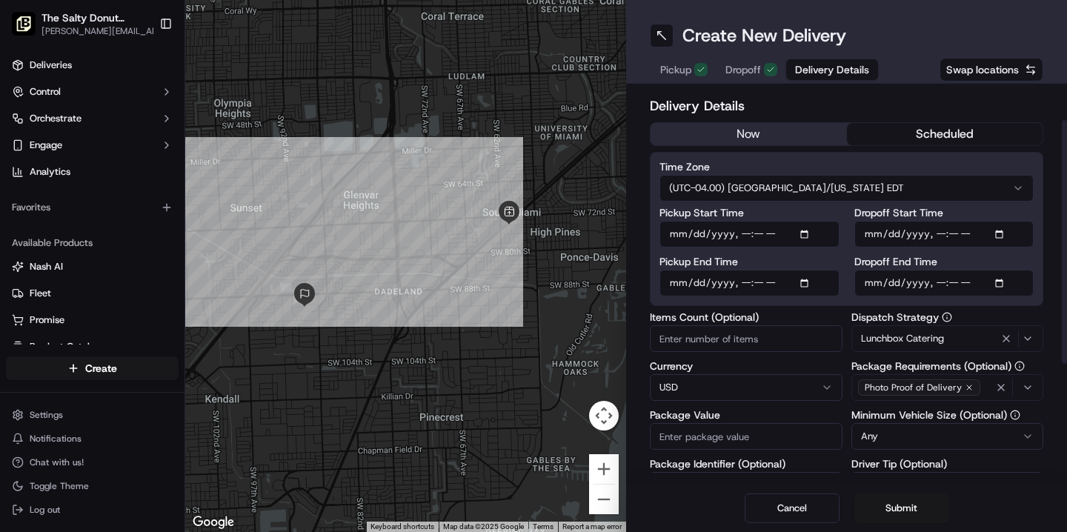
scroll to position [158, 0]
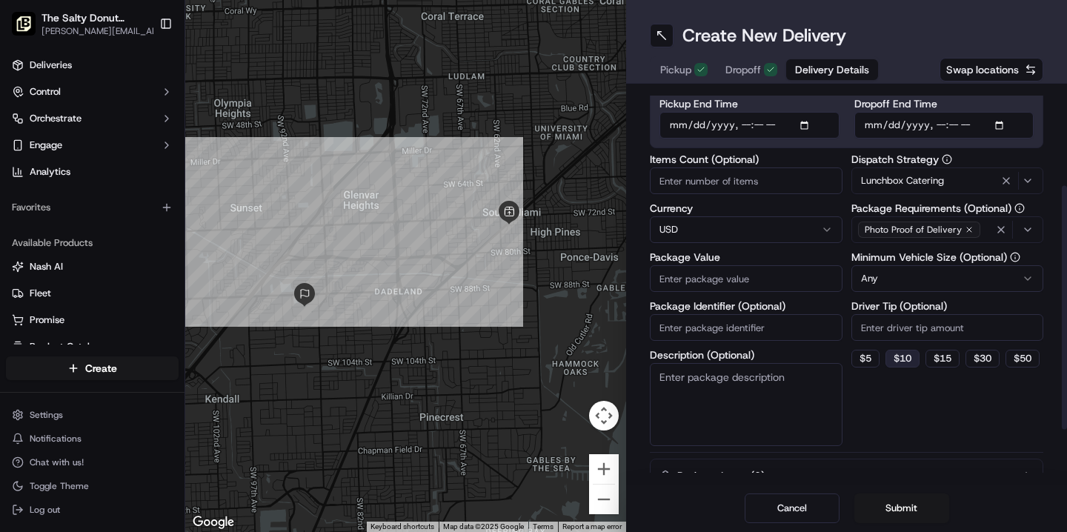
click at [910, 359] on button "$ 10" at bounding box center [903, 359] width 34 height 18
type input "10"
click at [753, 380] on textarea "Description (Optional)" at bounding box center [746, 404] width 193 height 83
type textarea "Donuts"
click at [715, 275] on input "Package Value" at bounding box center [746, 278] width 193 height 27
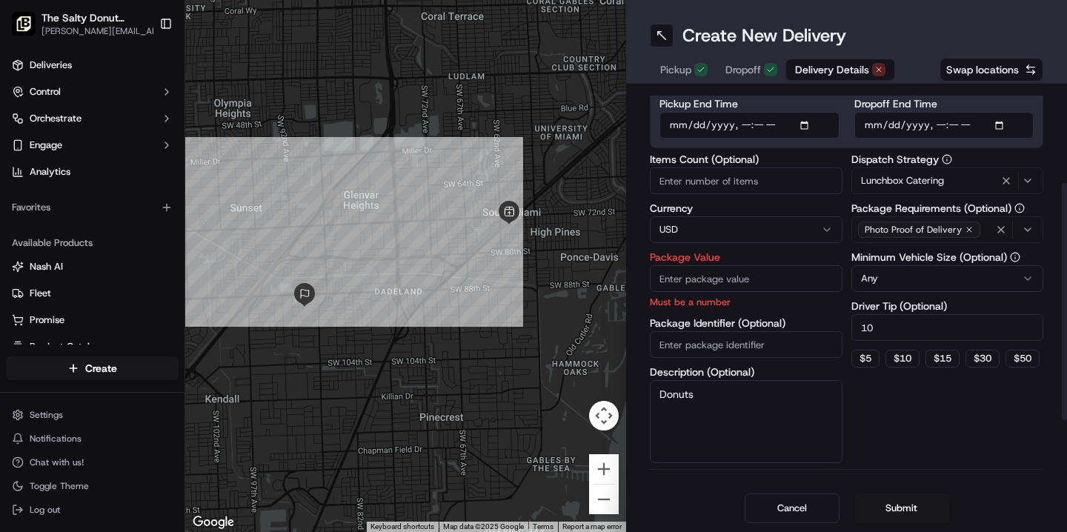
click at [867, 328] on input "10" at bounding box center [948, 327] width 193 height 27
type input "20"
click at [702, 281] on input "Package Value" at bounding box center [746, 278] width 193 height 27
type input "1000"
click at [876, 434] on div "Dispatch Strategy Lunchbox Catering Package Requirements (Optional) Photo Proof…" at bounding box center [948, 308] width 193 height 309
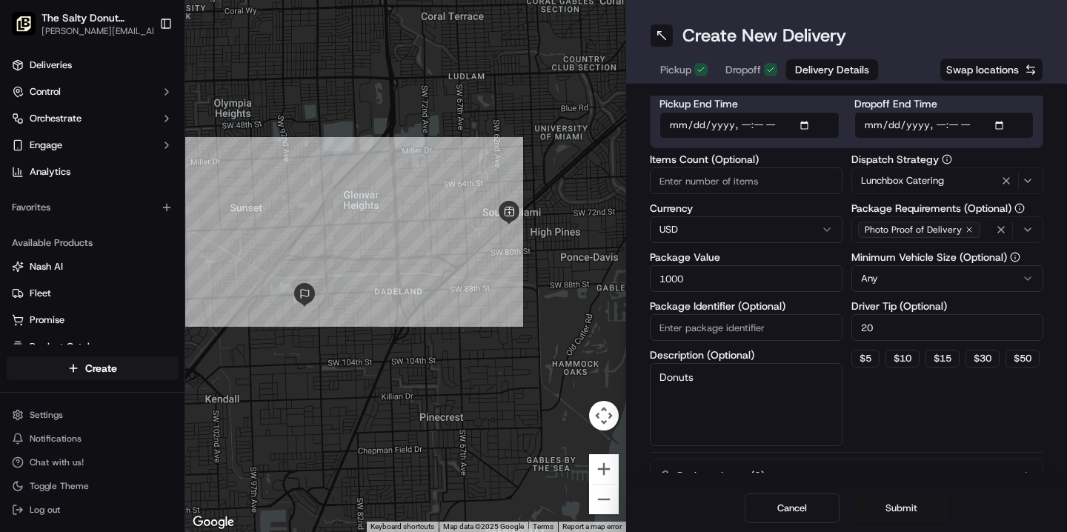
click at [892, 509] on button "Submit" at bounding box center [902, 509] width 95 height 30
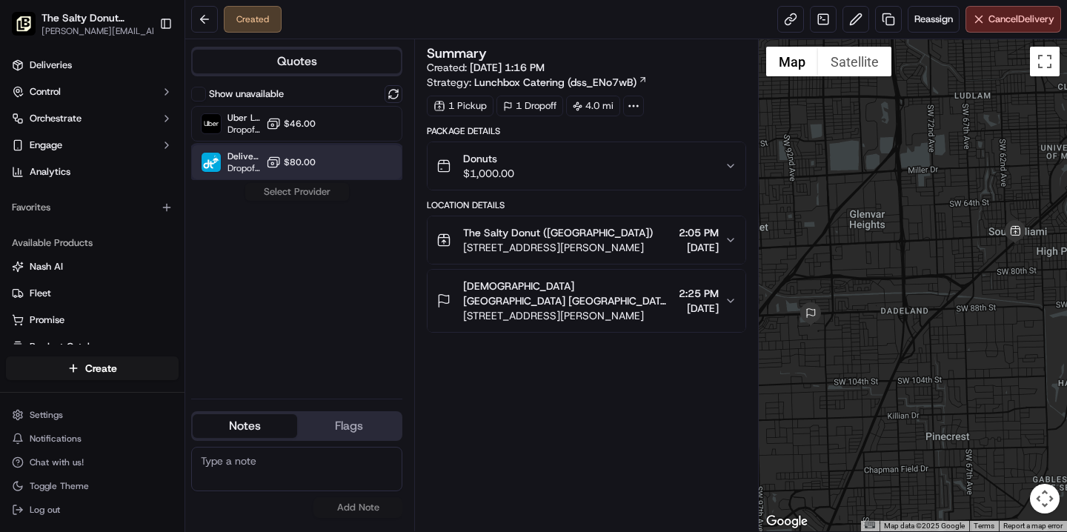
click at [348, 165] on div at bounding box center [357, 162] width 18 height 18
click at [305, 196] on button "Assign Provider" at bounding box center [297, 192] width 105 height 18
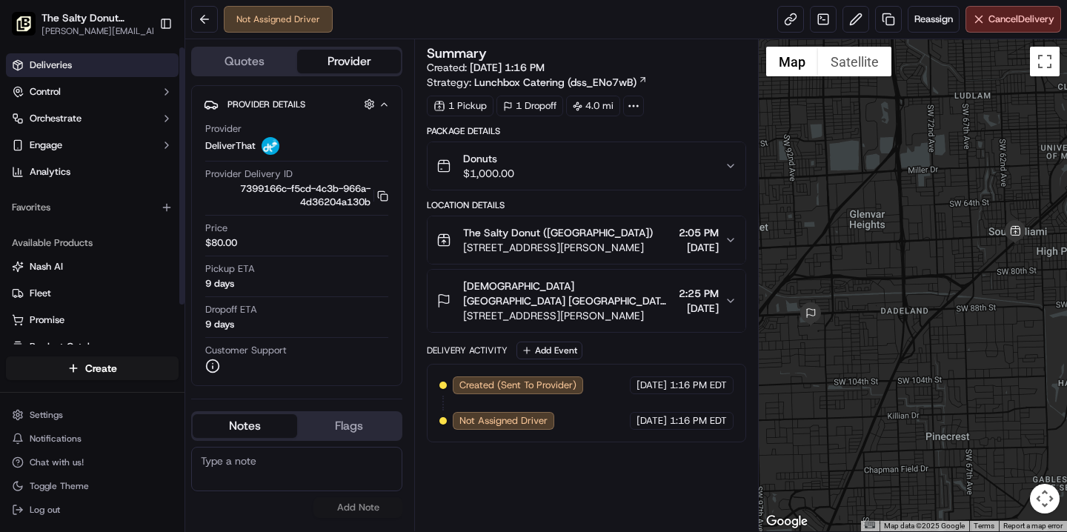
click at [82, 67] on link "Deliveries" at bounding box center [92, 65] width 173 height 24
